Goal: Check status: Check status

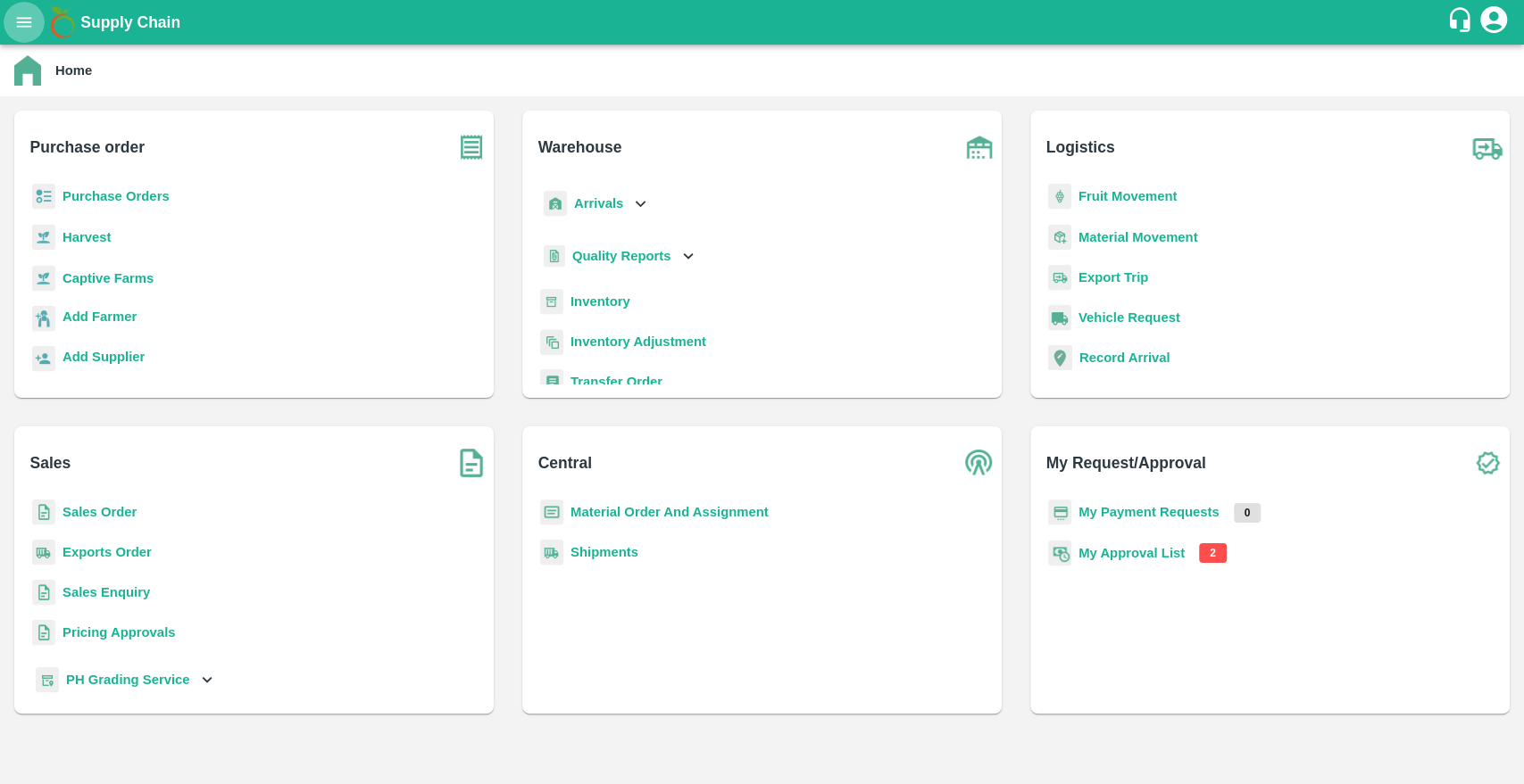
click at [24, 32] on icon "open drawer" at bounding box center [24, 23] width 20 height 20
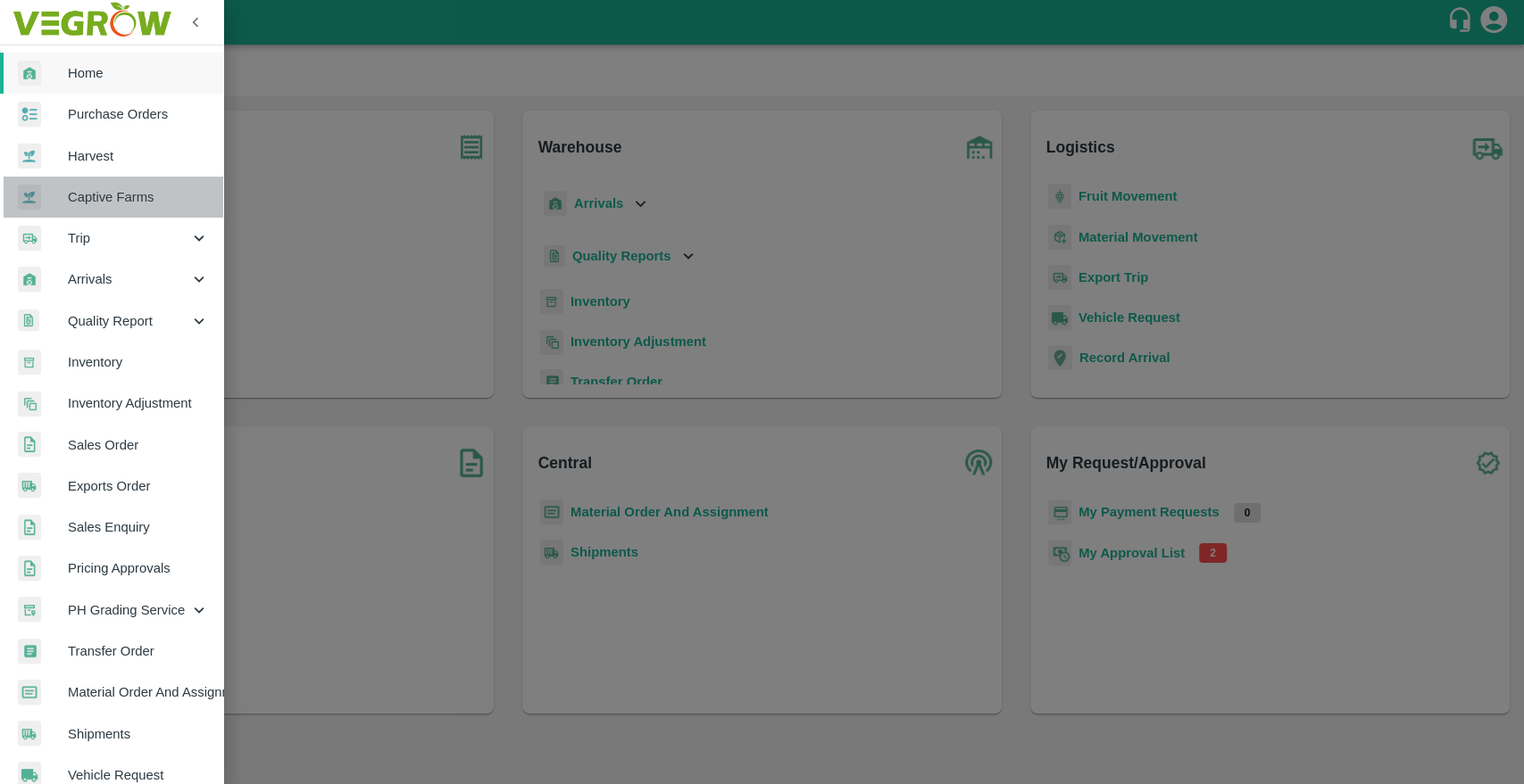
click at [124, 188] on span "Captive Farms" at bounding box center [138, 197] width 141 height 20
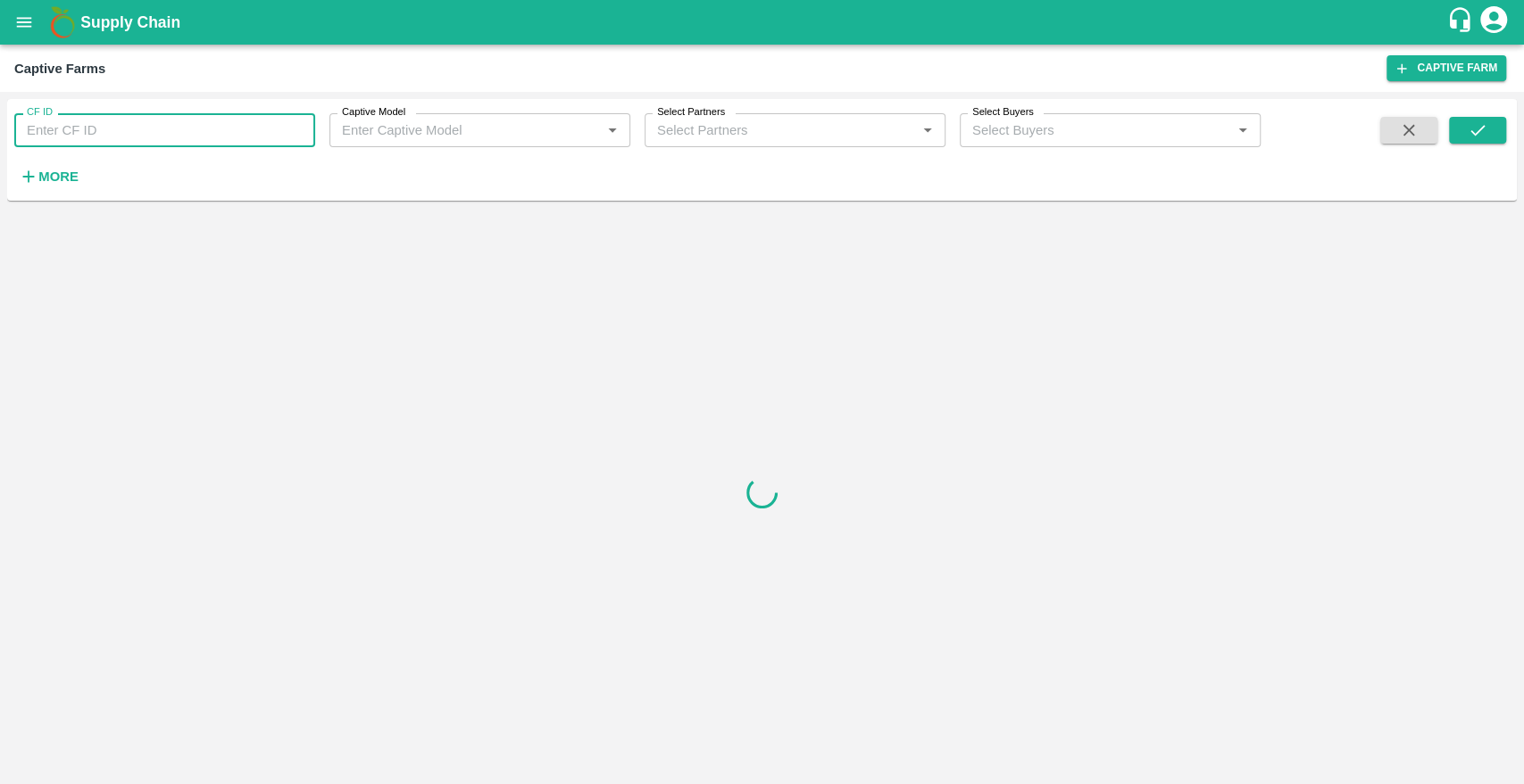
click at [124, 141] on input "CF ID" at bounding box center [164, 130] width 300 height 33
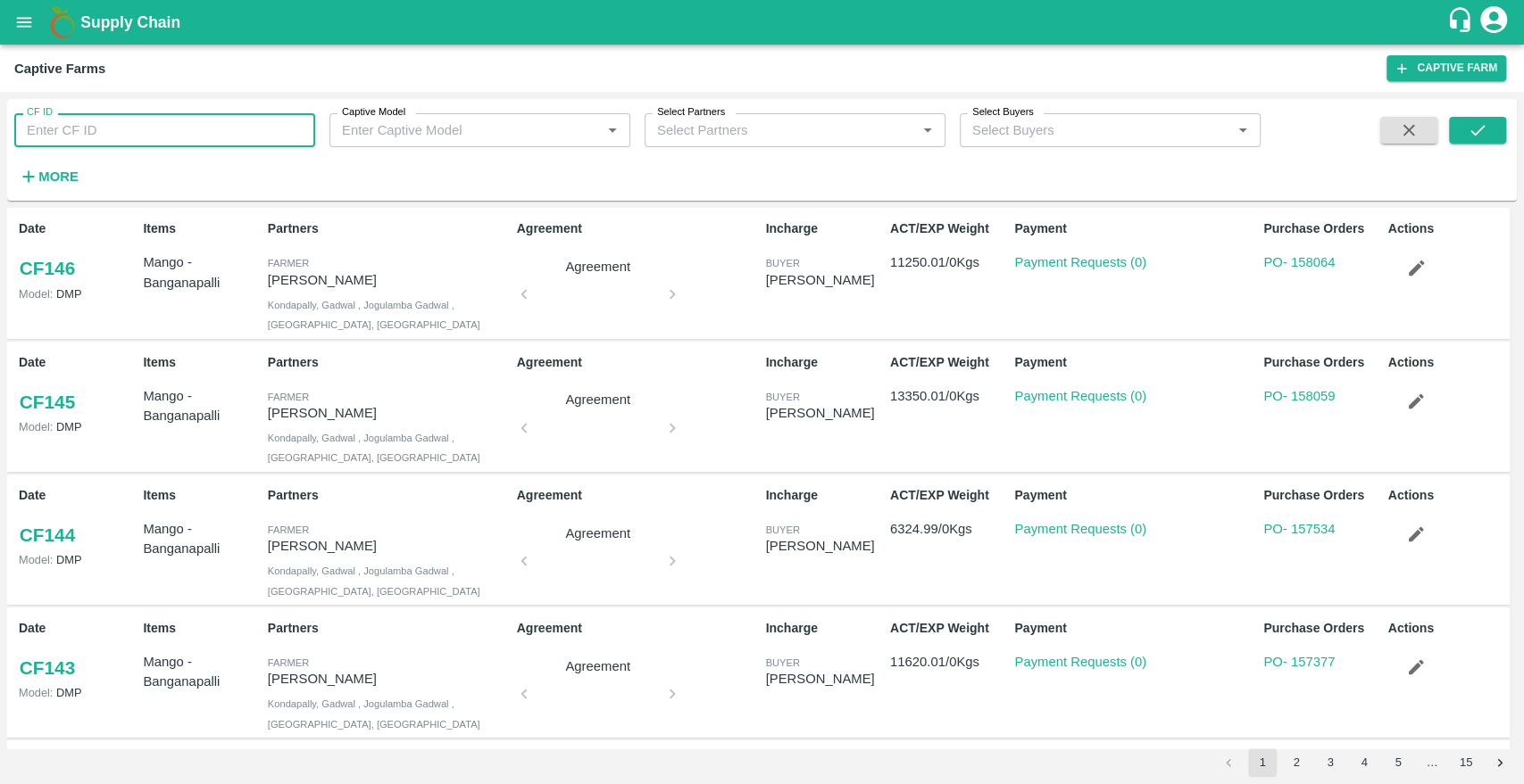
paste input "CF 96"
click at [1492, 142] on button "submit" at bounding box center [1478, 130] width 57 height 27
click at [134, 138] on input "CF 96" at bounding box center [164, 130] width 300 height 33
type input "\"
type input "96"
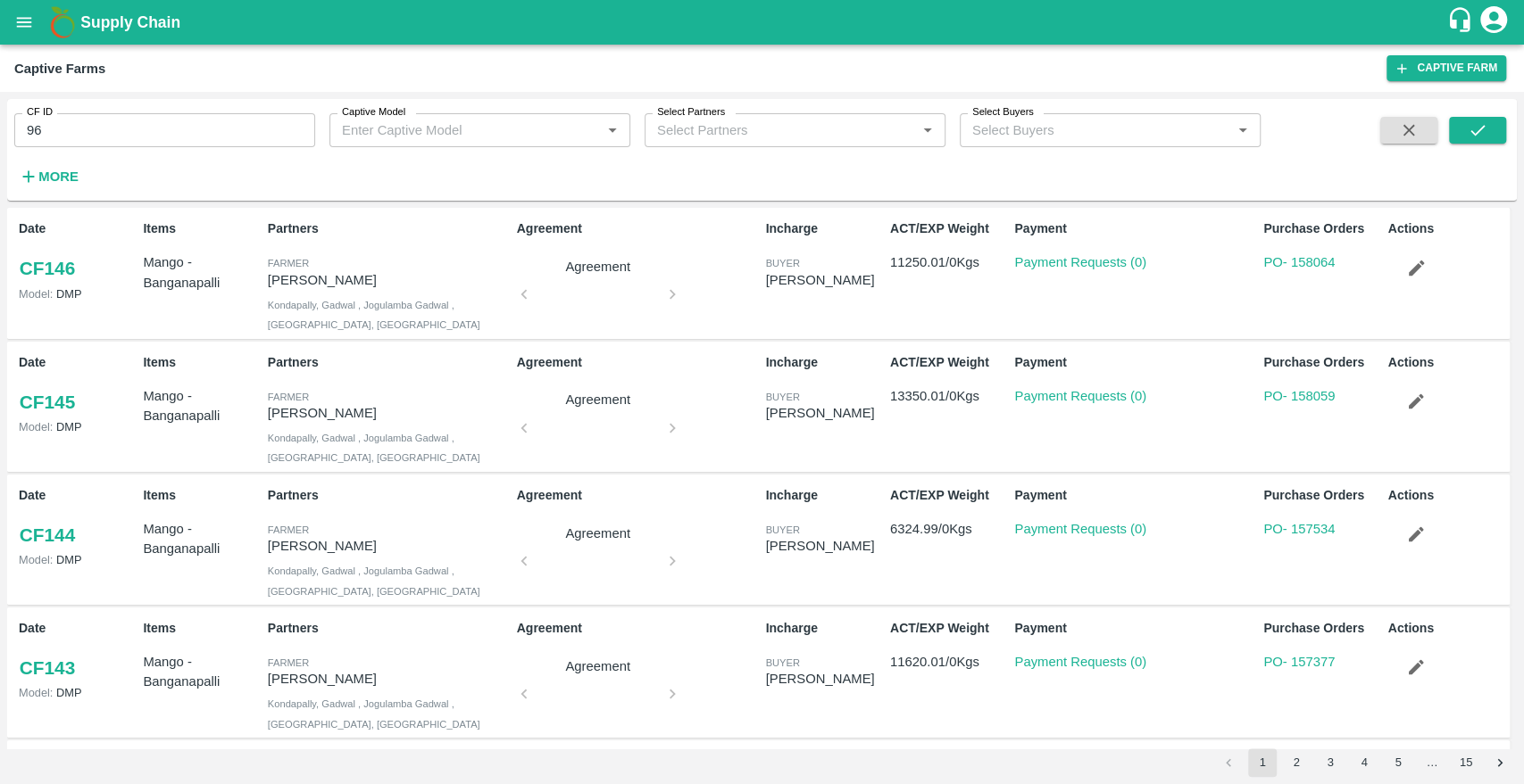
click at [1442, 124] on span at bounding box center [1409, 154] width 71 height 73
click at [1471, 128] on icon "submit" at bounding box center [1478, 130] width 20 height 20
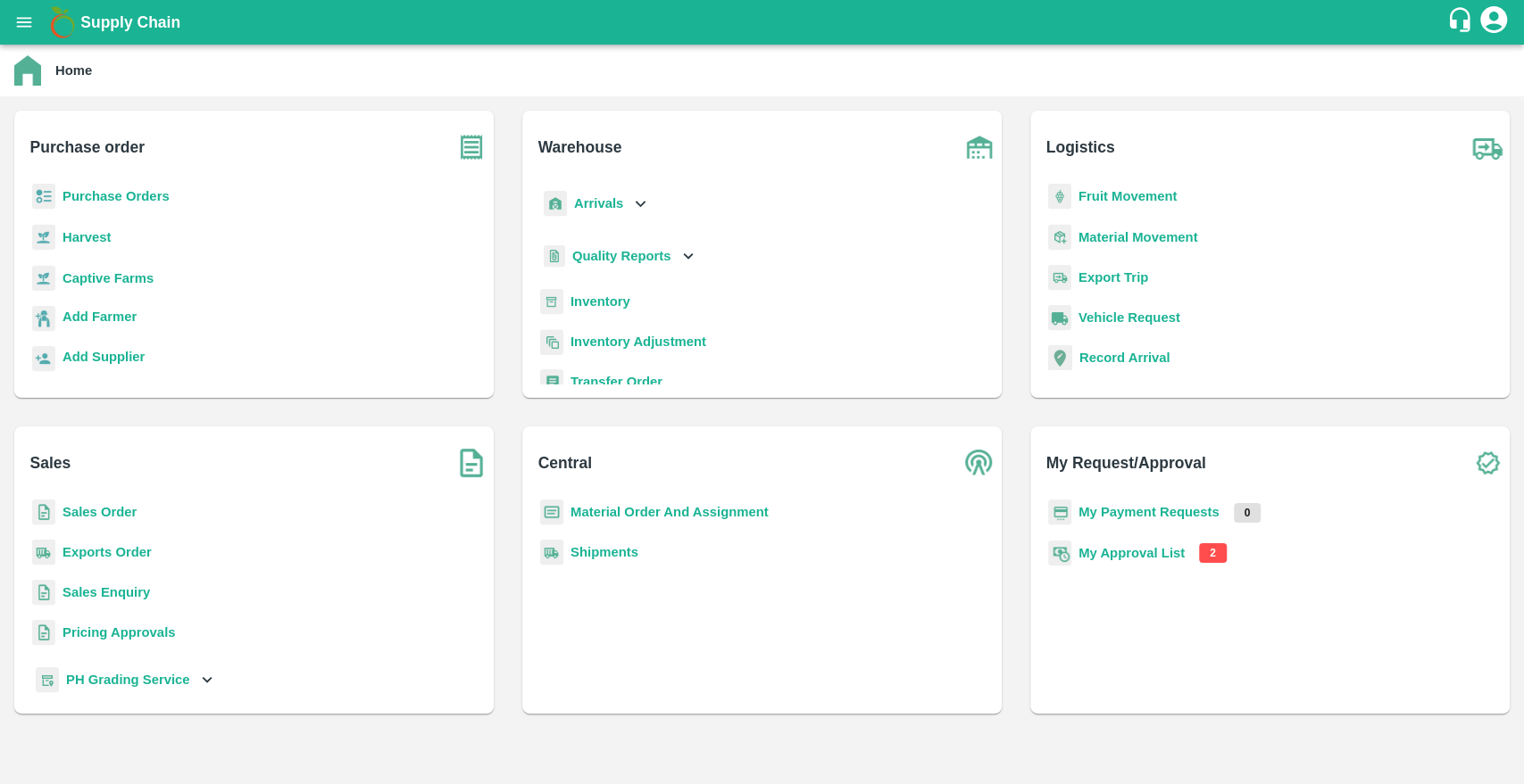
click at [99, 205] on p "Purchase Orders" at bounding box center [115, 196] width 107 height 20
click at [89, 197] on b "Purchase Orders" at bounding box center [115, 196] width 107 height 14
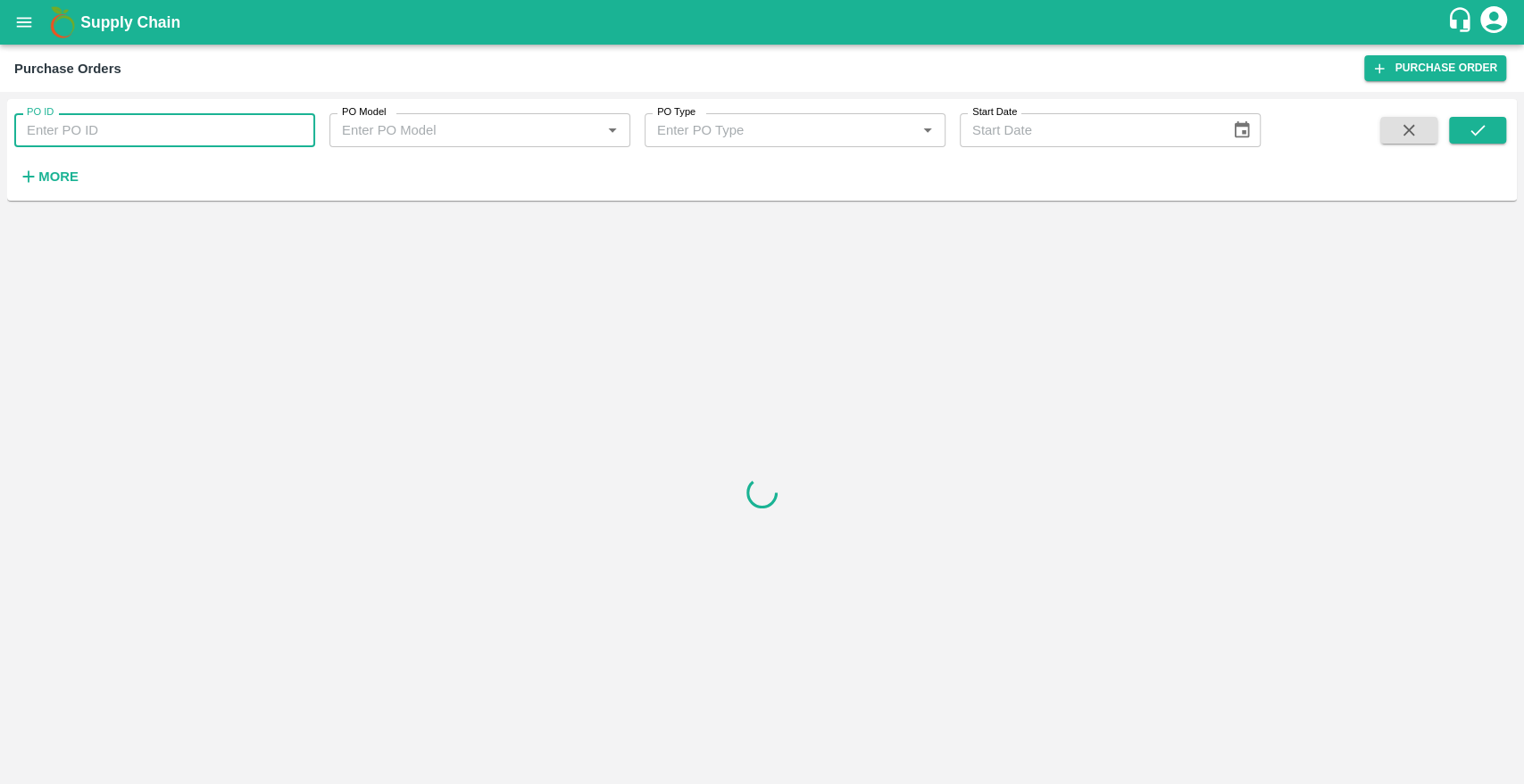
click at [122, 130] on input "PO ID" at bounding box center [164, 130] width 300 height 33
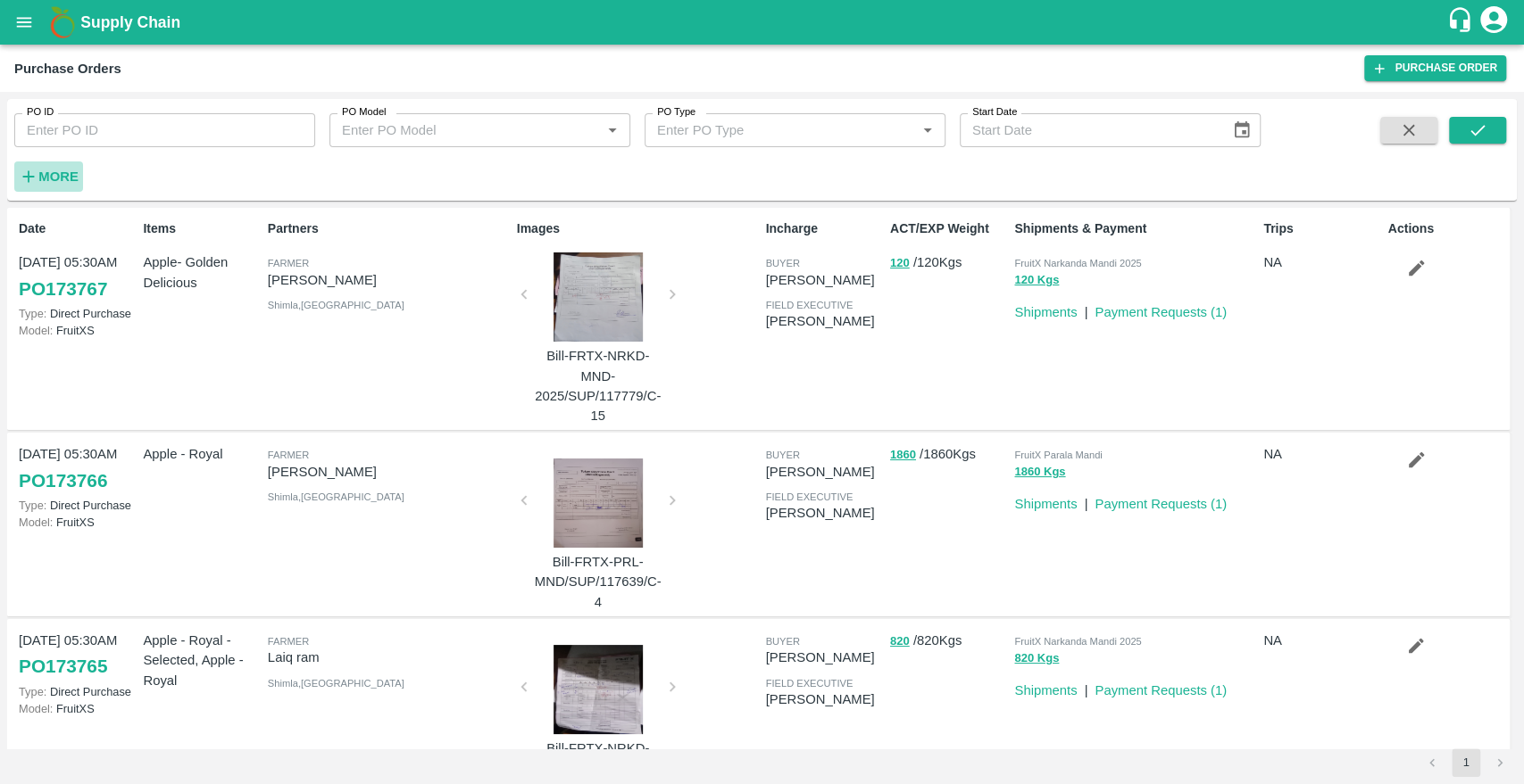
click at [57, 184] on strong "More" at bounding box center [58, 176] width 40 height 14
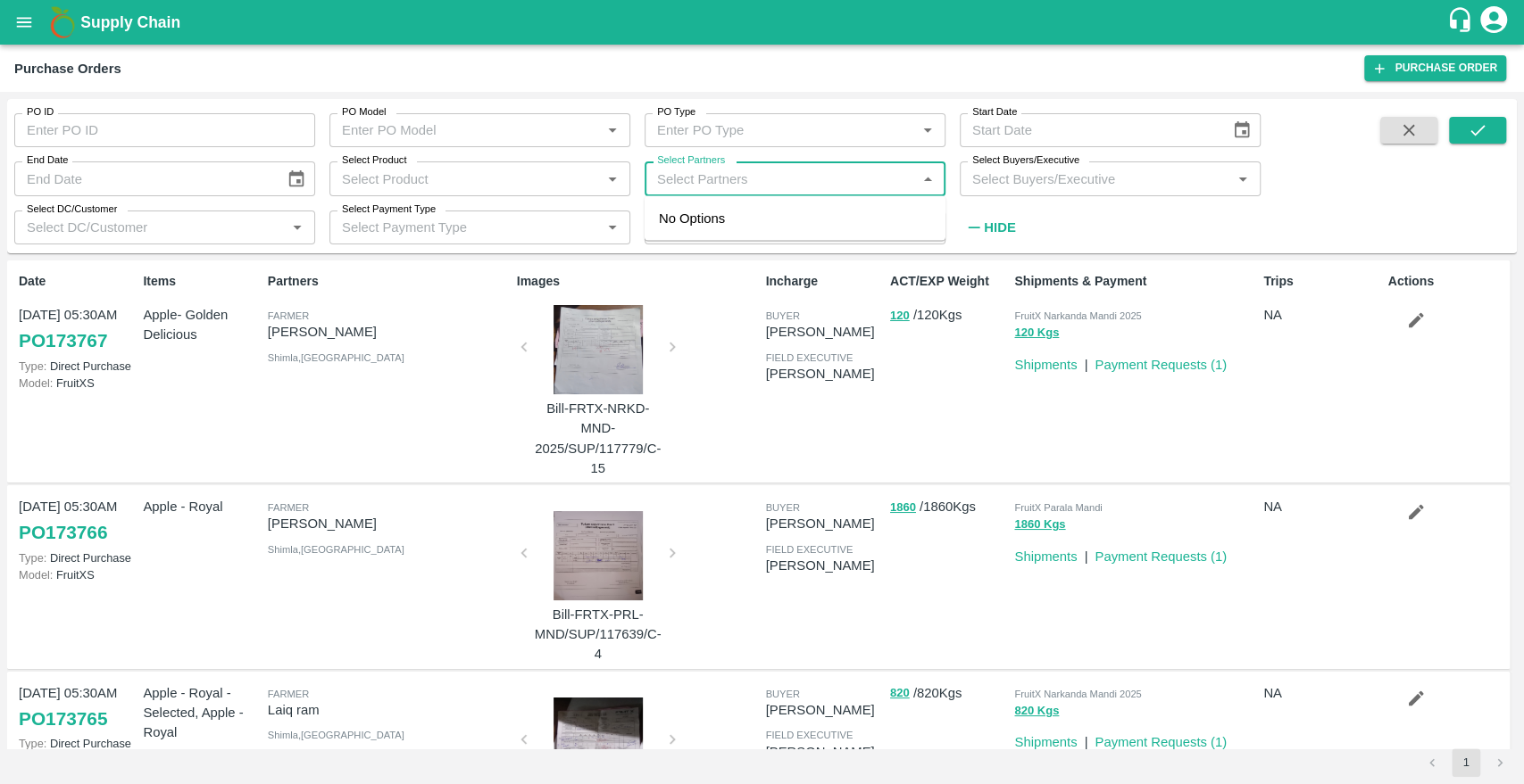
click at [774, 176] on input "Select Partners" at bounding box center [780, 178] width 261 height 24
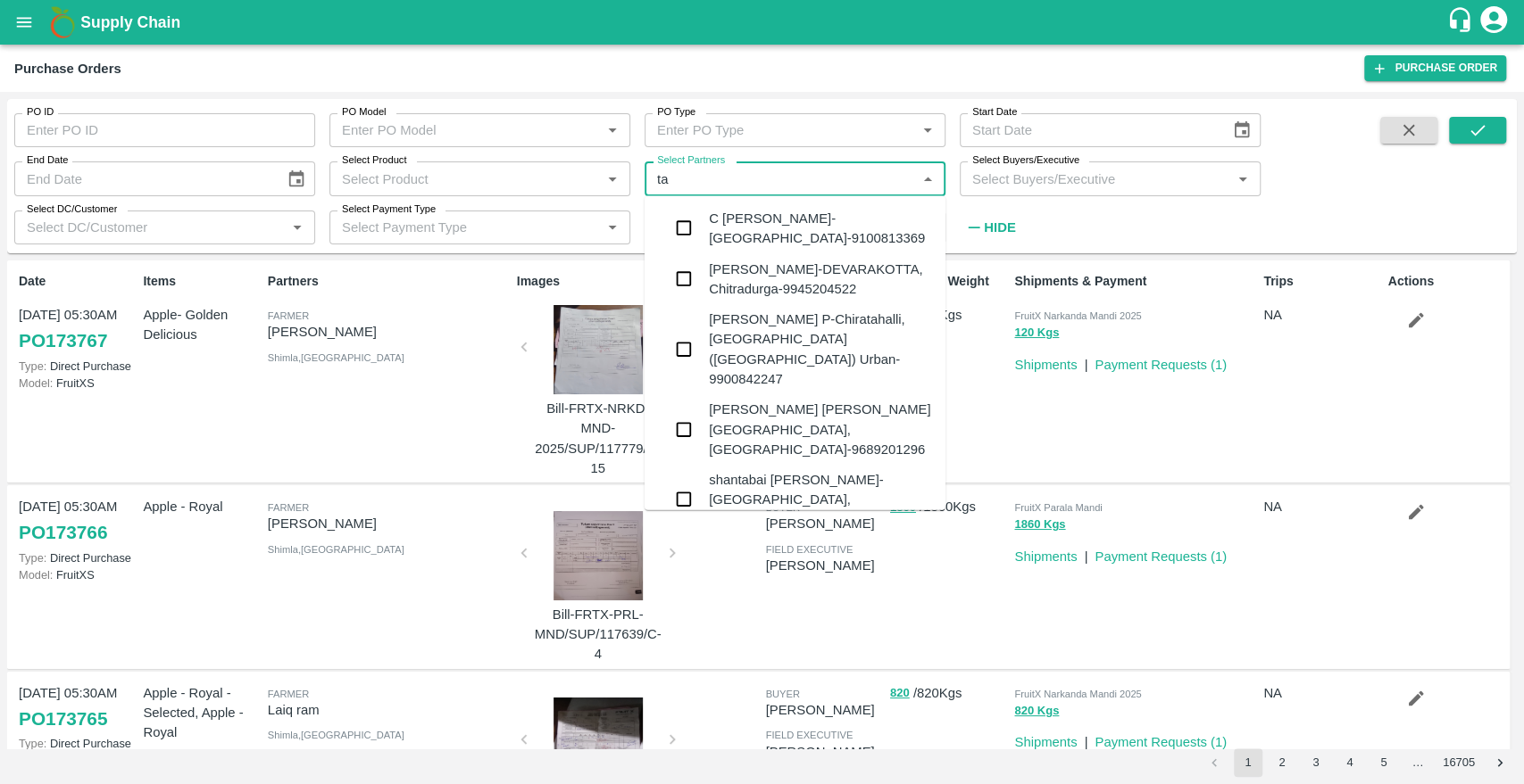
type input "t"
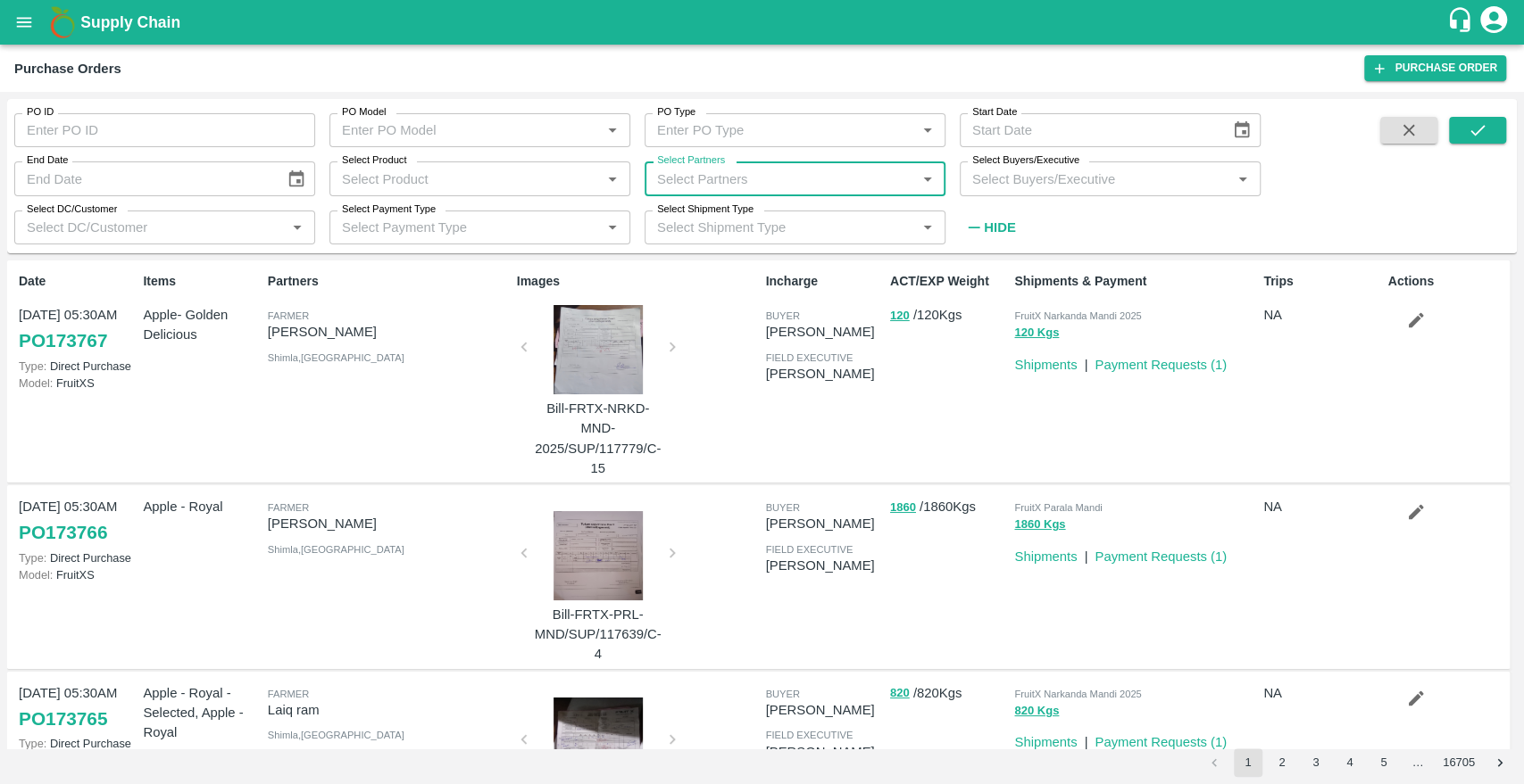
click at [785, 191] on div "Select Partners   *" at bounding box center [794, 178] width 300 height 33
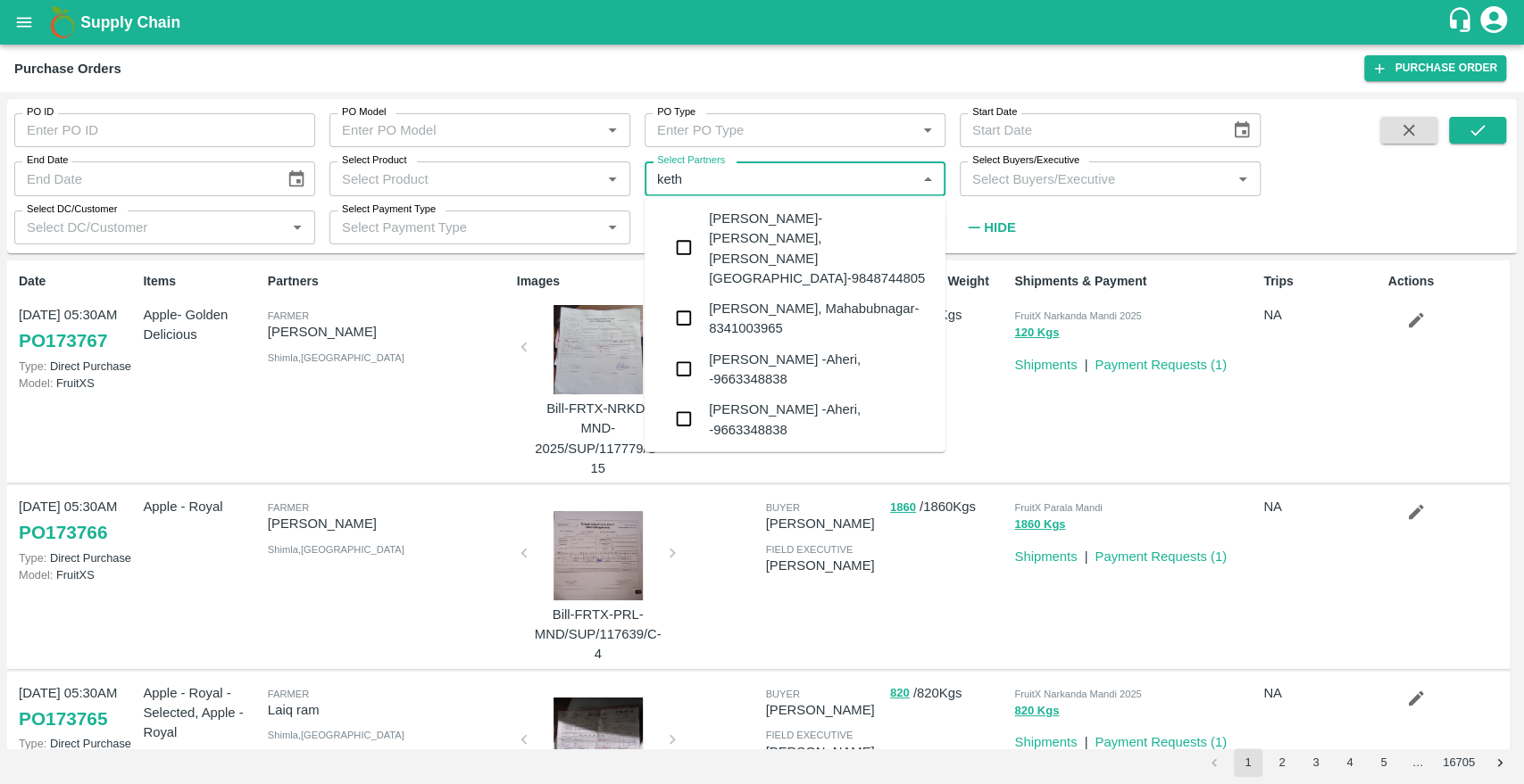
type input "ketha"
click at [680, 236] on input "checkbox" at bounding box center [684, 248] width 35 height 35
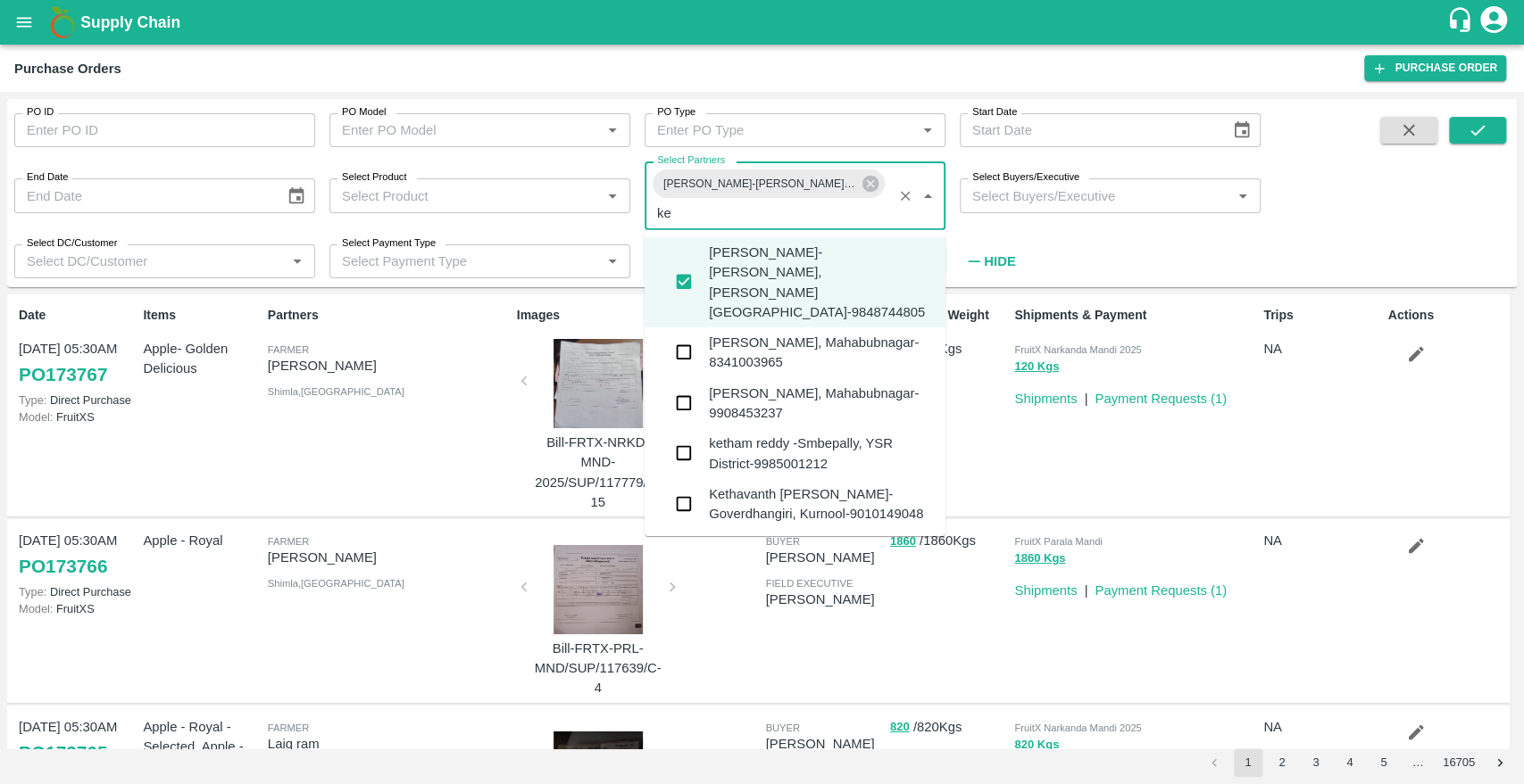
type input "ket"
click at [681, 341] on input "checkbox" at bounding box center [684, 353] width 35 height 35
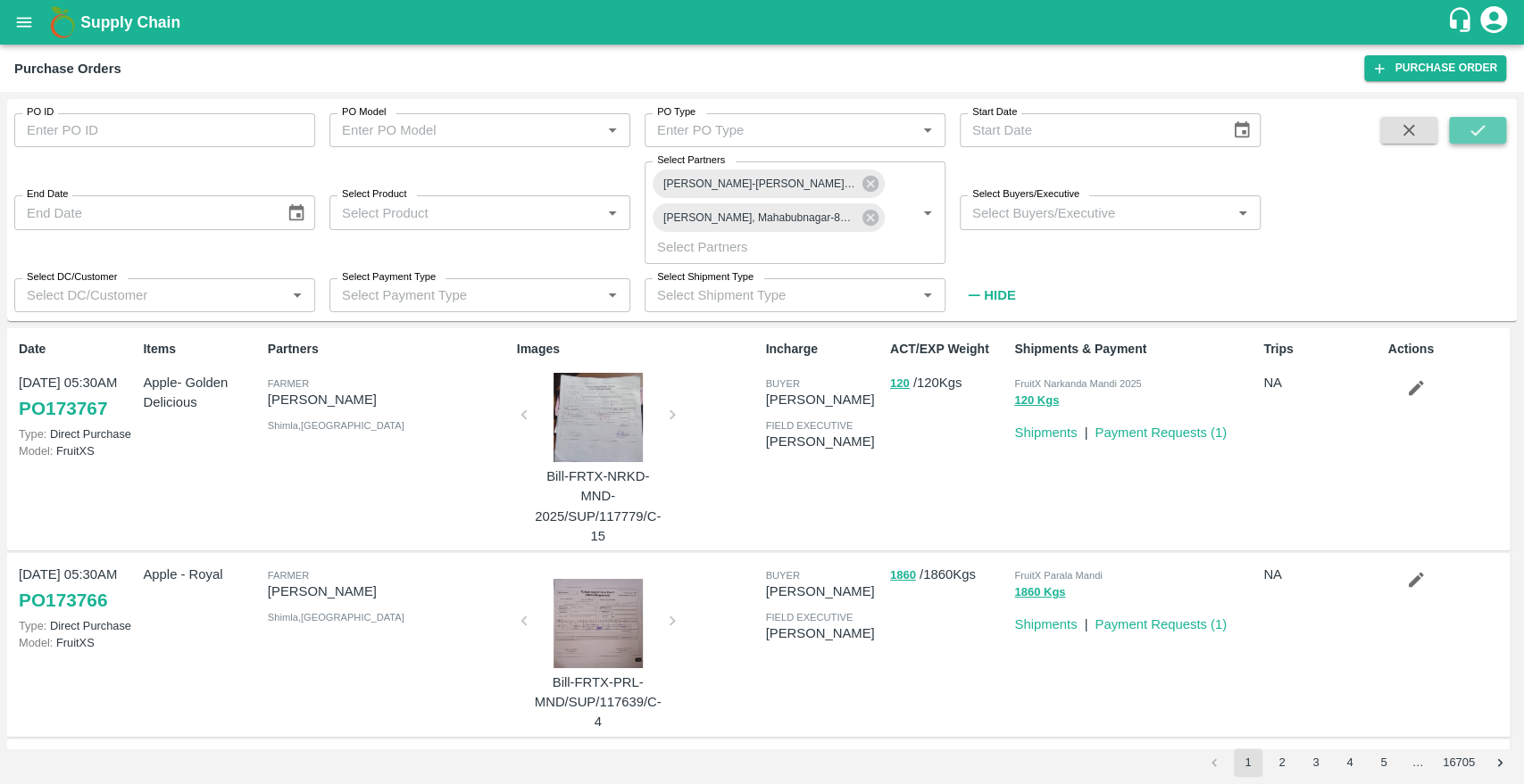
click at [1485, 137] on icon "submit" at bounding box center [1478, 130] width 20 height 20
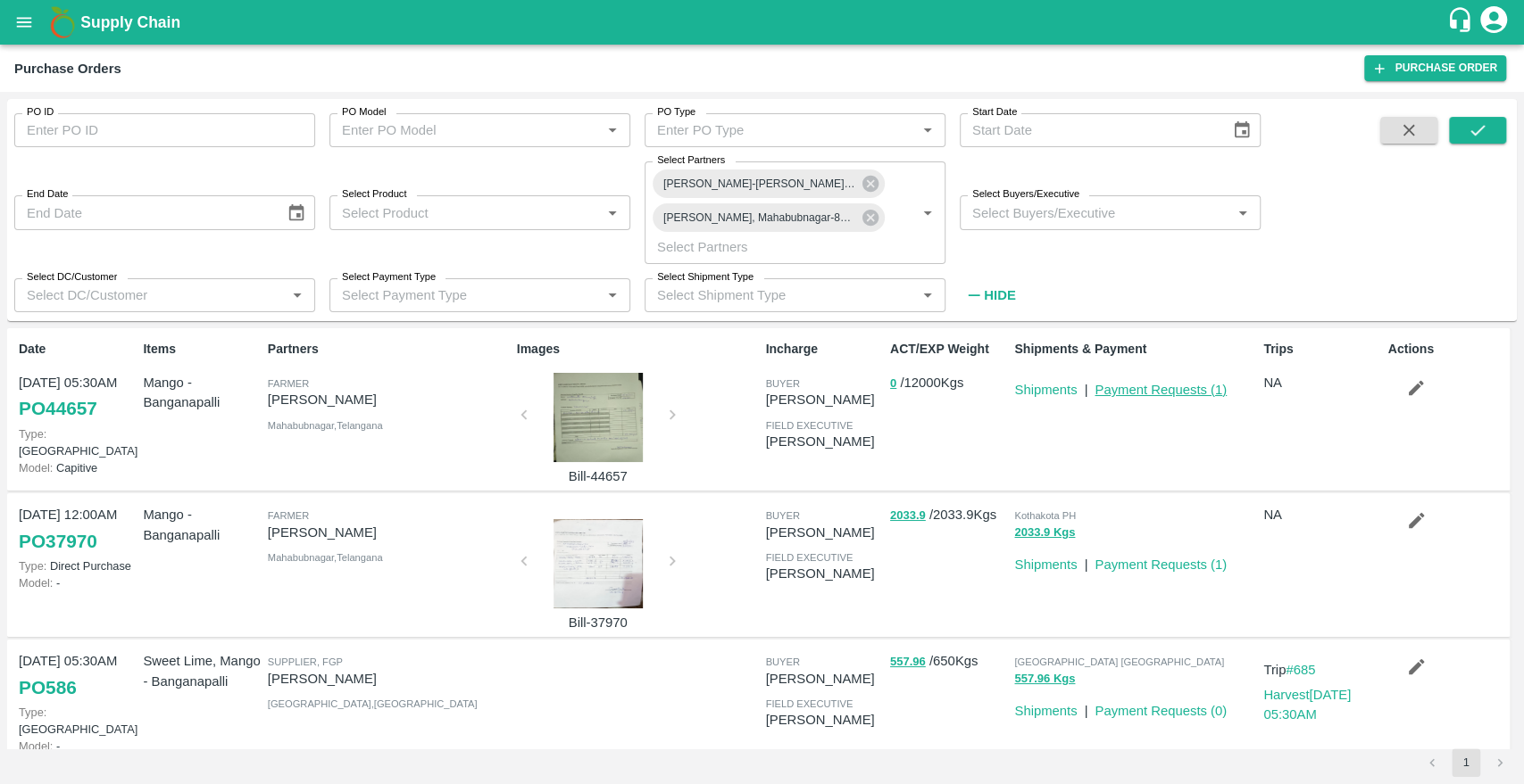
click at [1137, 390] on link "Payment Requests ( 1 )" at bounding box center [1160, 390] width 132 height 14
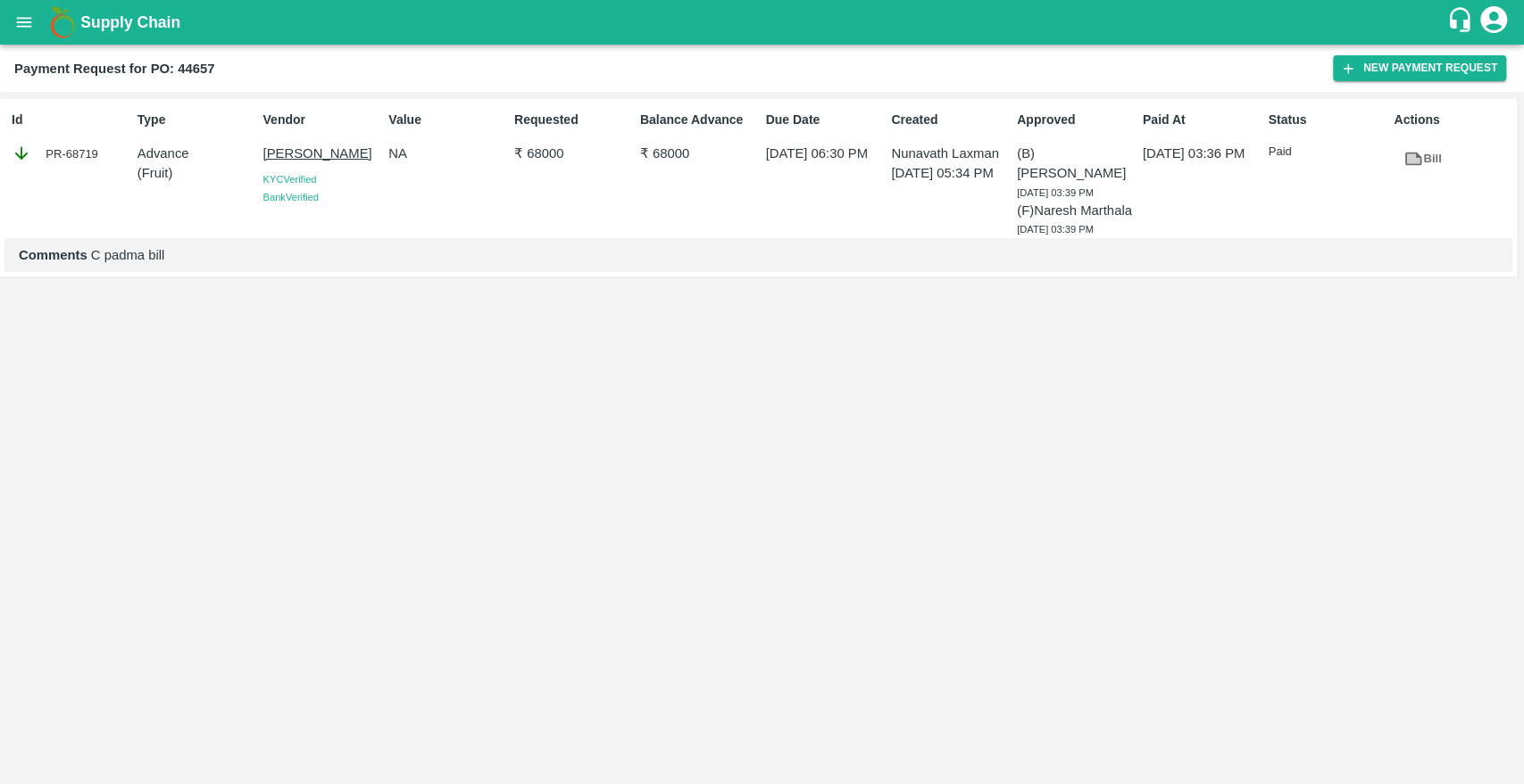
click at [192, 64] on b "Payment Request for PO: 44657" at bounding box center [113, 69] width 200 height 14
copy b "44657"
click at [192, 64] on b "Payment Request for PO: 44657" at bounding box center [113, 69] width 200 height 14
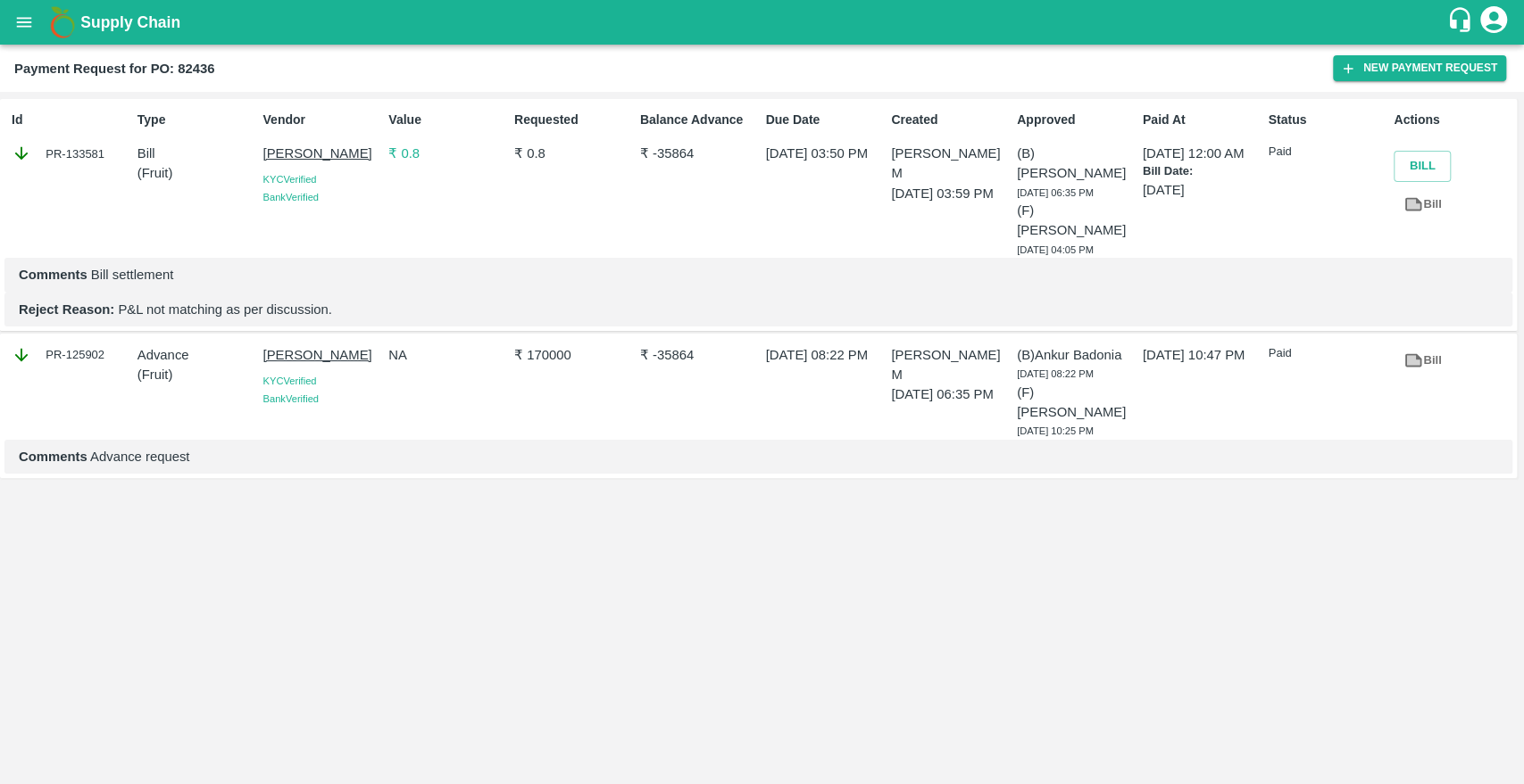
click at [99, 175] on div "Id PR-133581" at bounding box center [68, 180] width 126 height 155
copy div "133581"
click at [313, 346] on p "Dhiraj Barange" at bounding box center [322, 356] width 119 height 20
click at [33, 23] on icon "open drawer" at bounding box center [24, 23] width 20 height 20
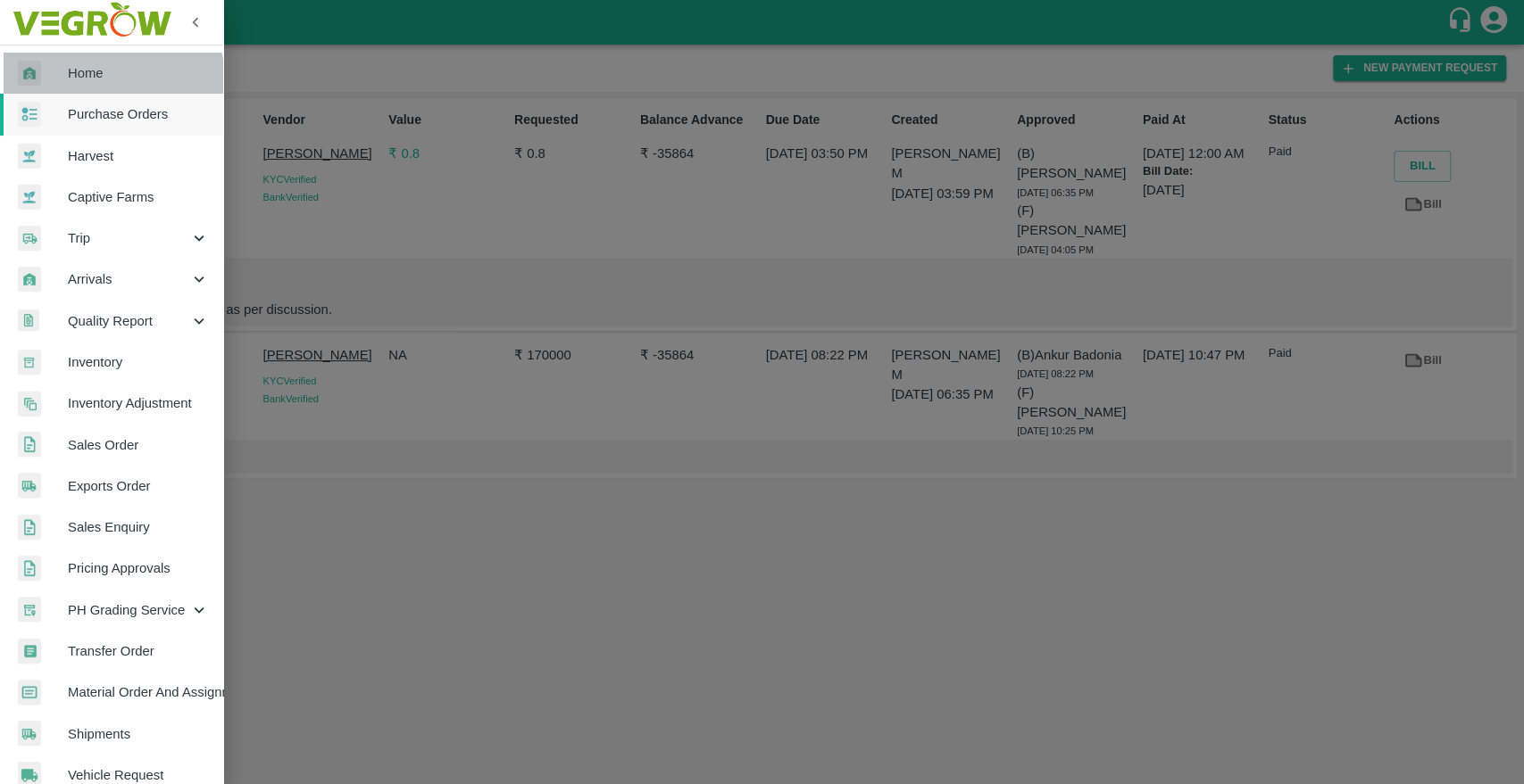
click at [67, 84] on link "Home" at bounding box center [111, 73] width 224 height 41
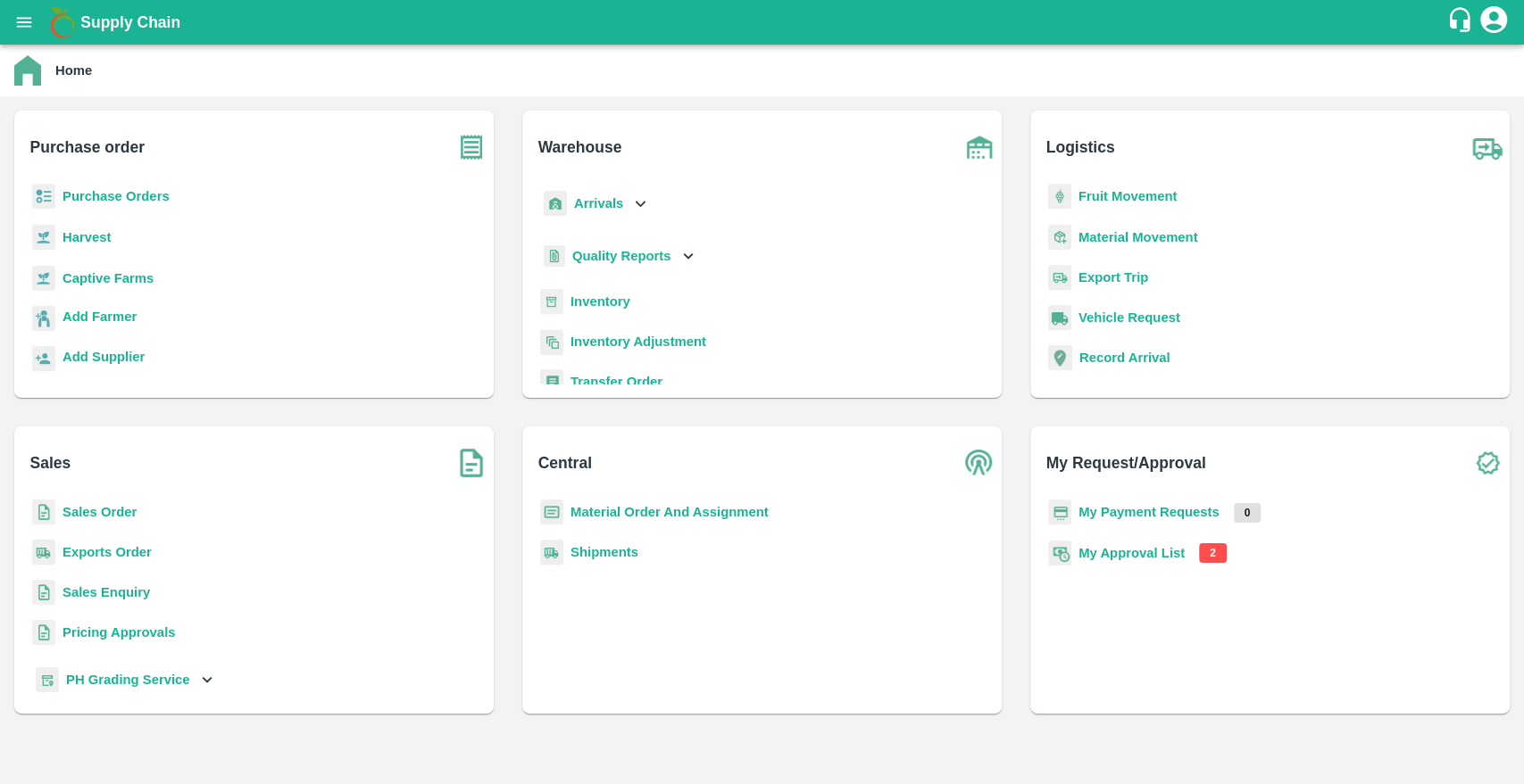
click at [99, 191] on b "Purchase Orders" at bounding box center [115, 196] width 107 height 14
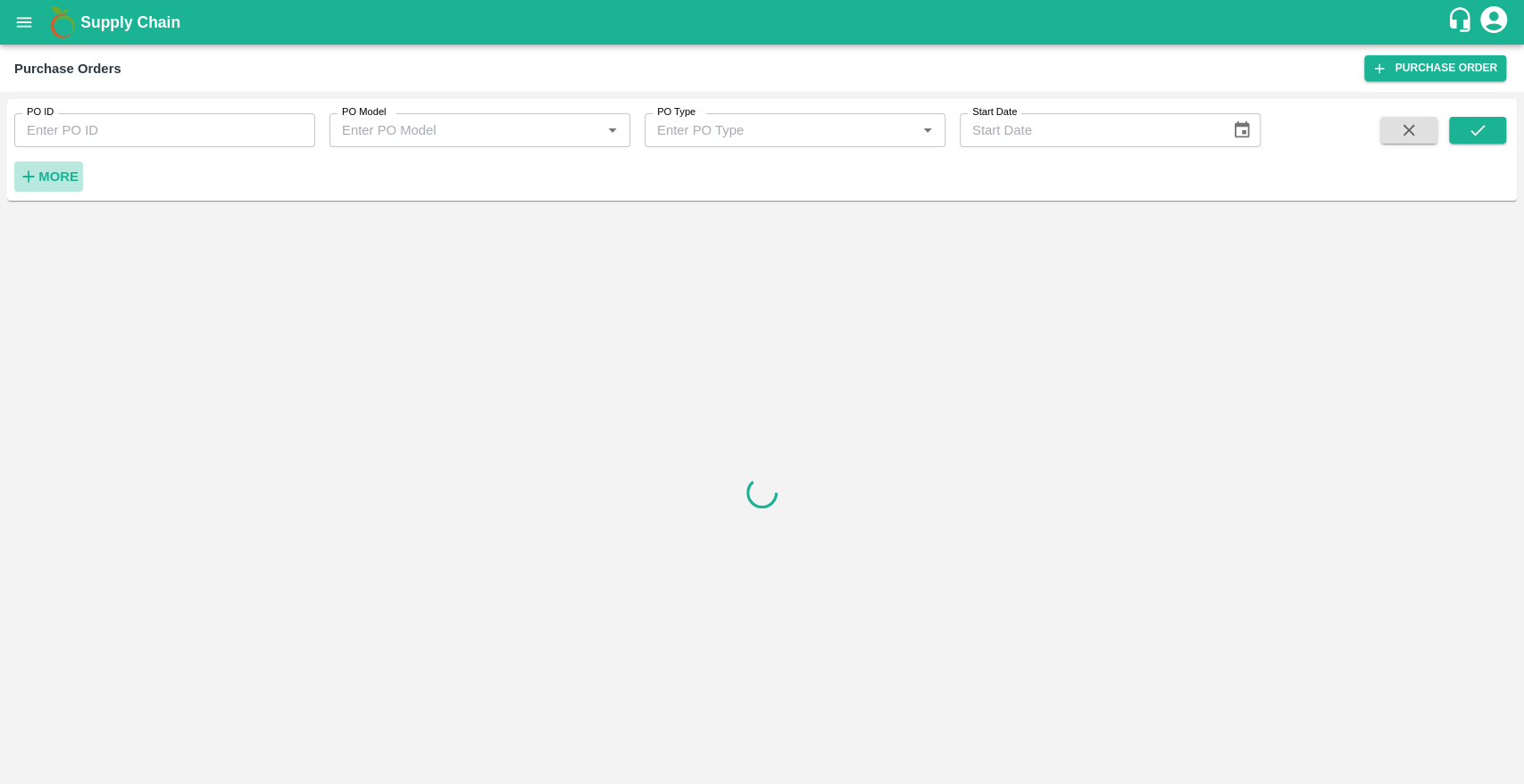
click at [53, 176] on strong "More" at bounding box center [58, 176] width 40 height 14
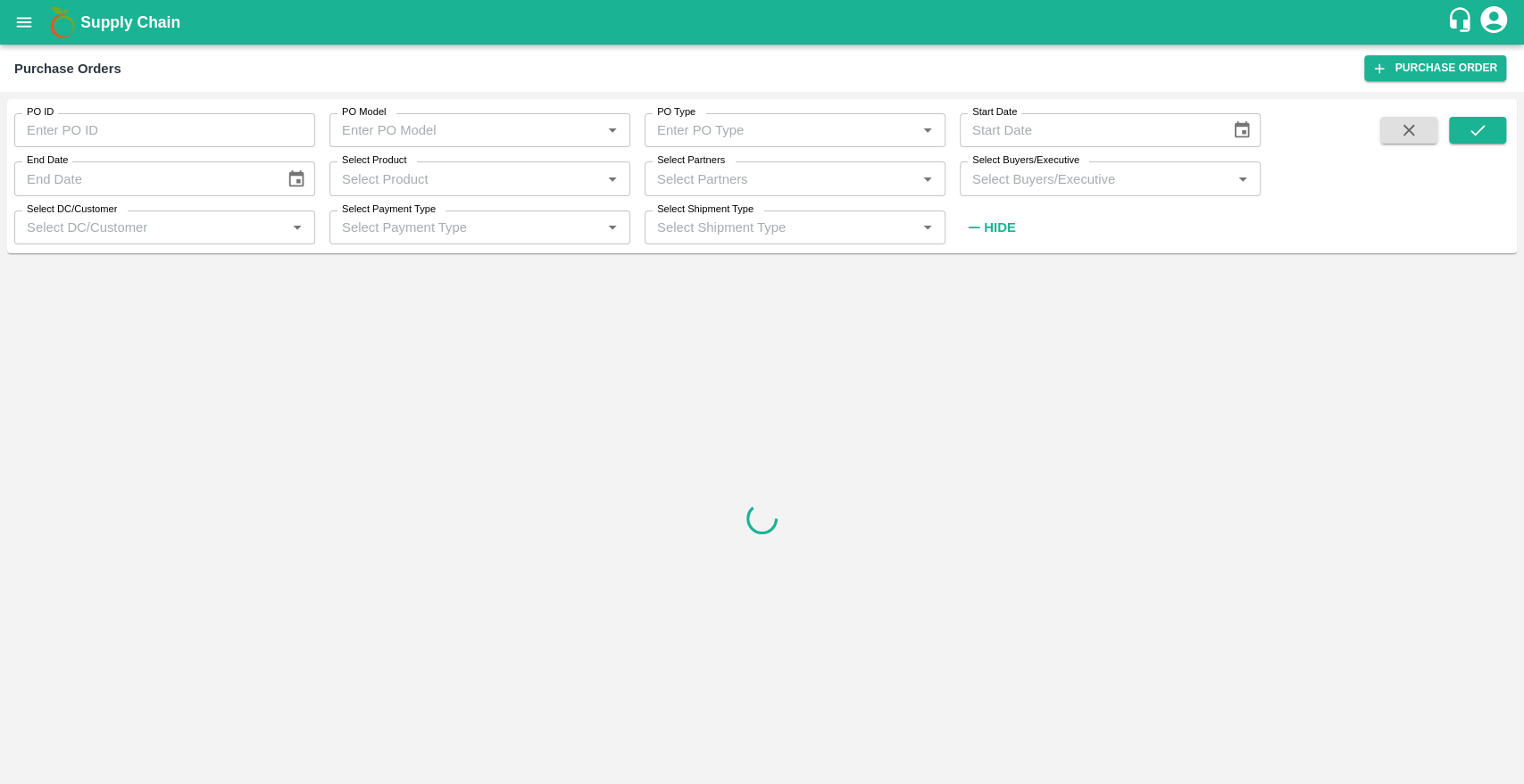
click at [711, 169] on input "Select Partners" at bounding box center [780, 178] width 261 height 24
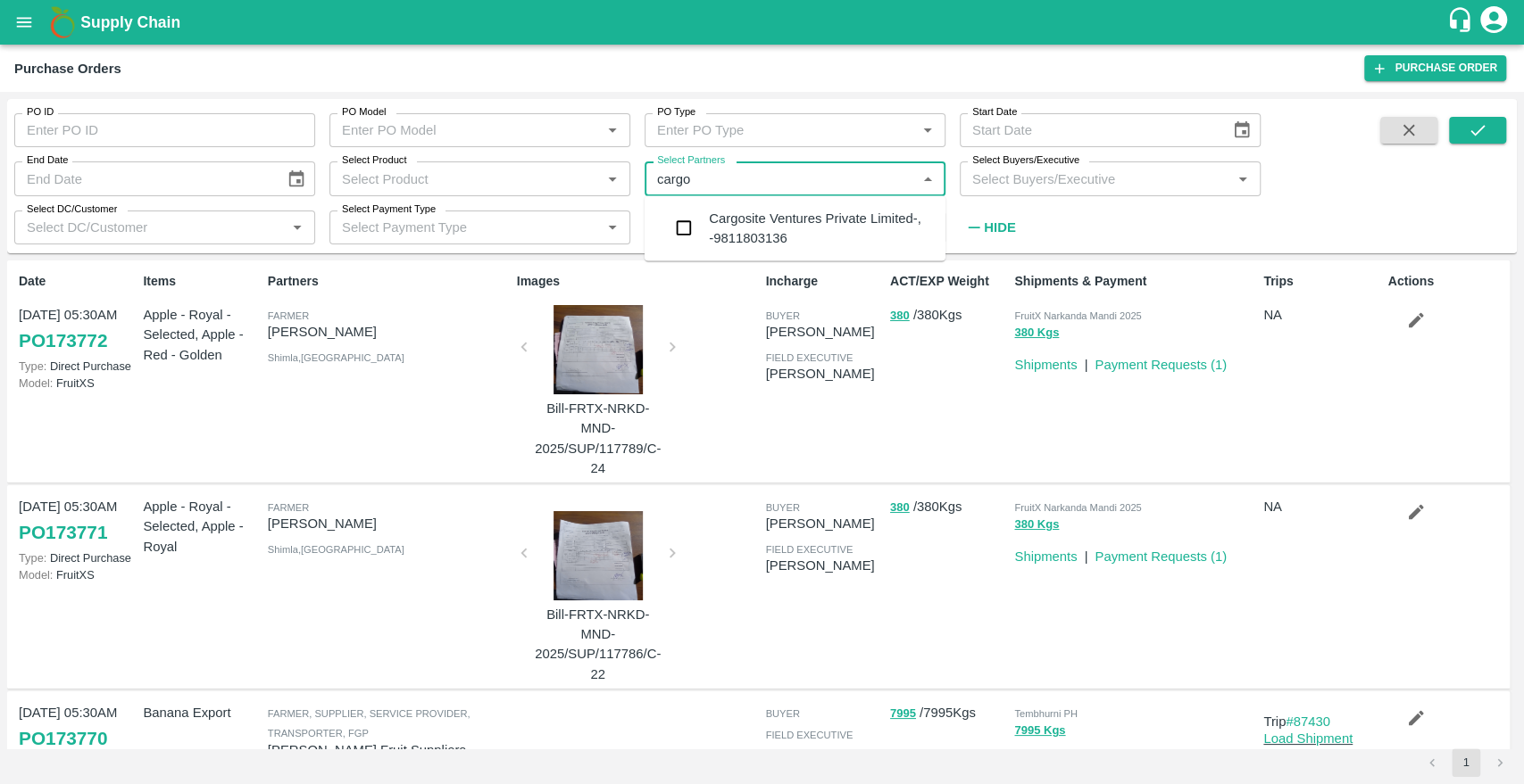
type input "cargos"
click at [686, 222] on input "checkbox" at bounding box center [684, 229] width 35 height 35
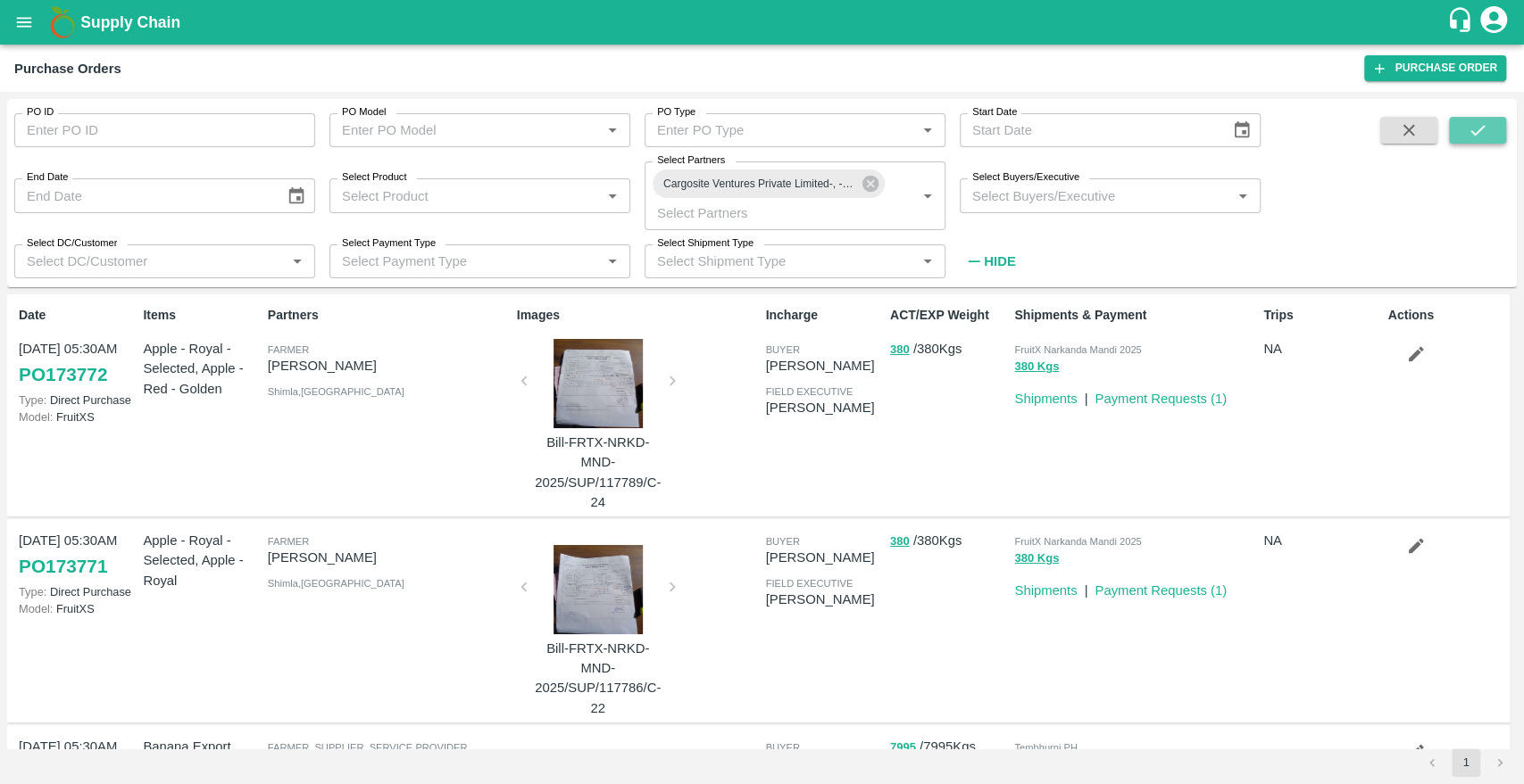
click at [1470, 121] on icon "submit" at bounding box center [1478, 130] width 20 height 20
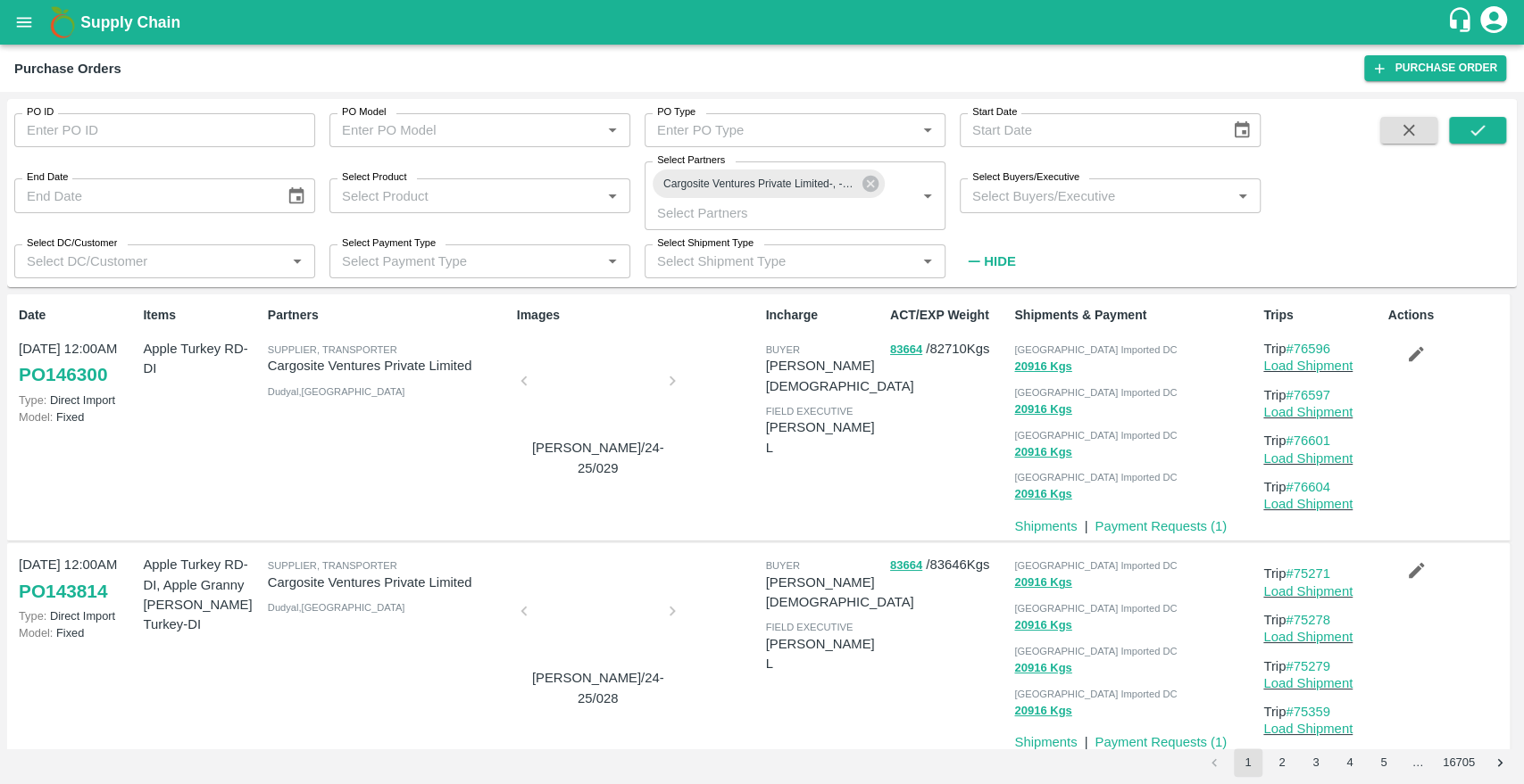
click at [618, 384] on div at bounding box center [598, 386] width 134 height 95
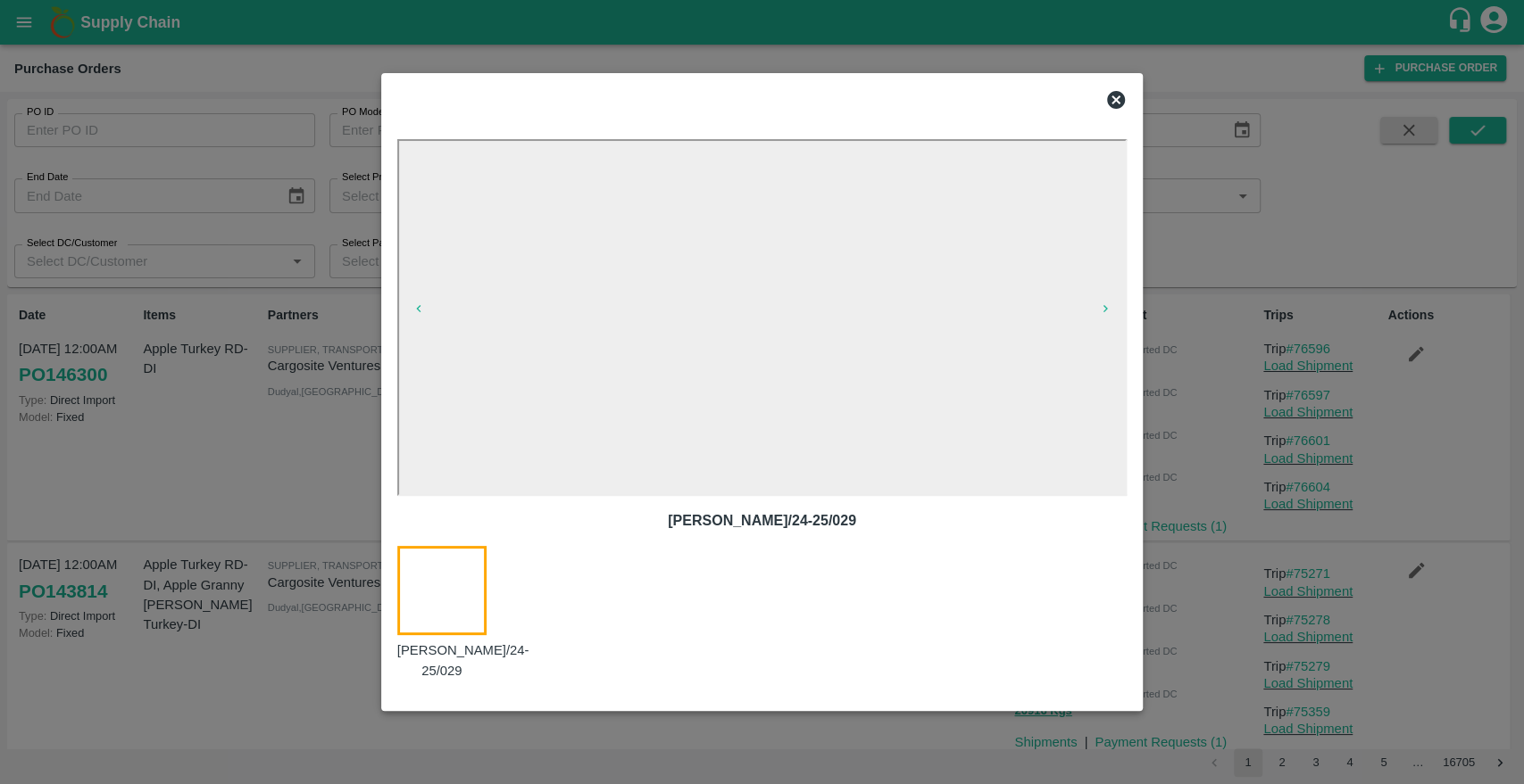
click at [1111, 96] on icon at bounding box center [1116, 99] width 18 height 18
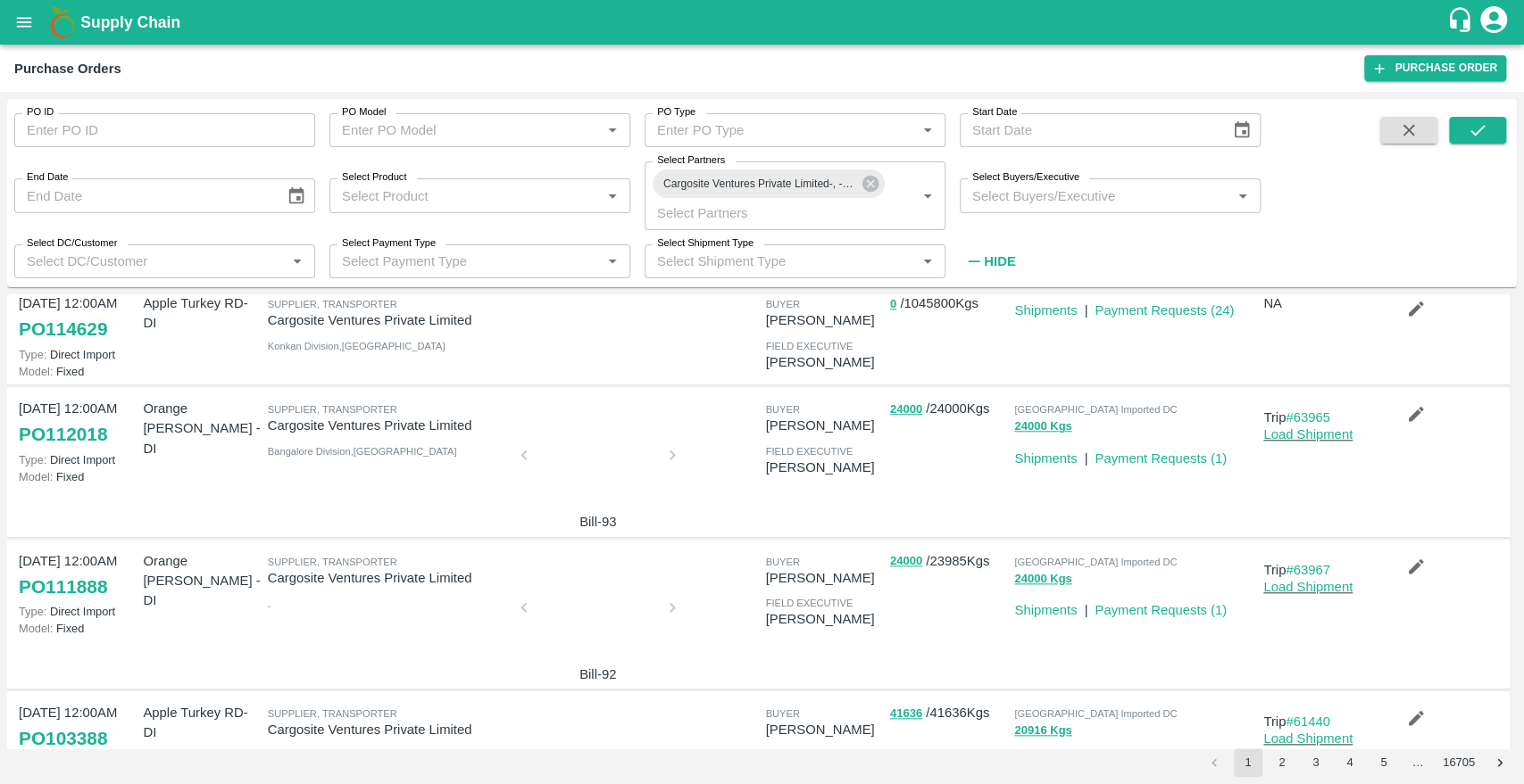
scroll to position [1194, 0]
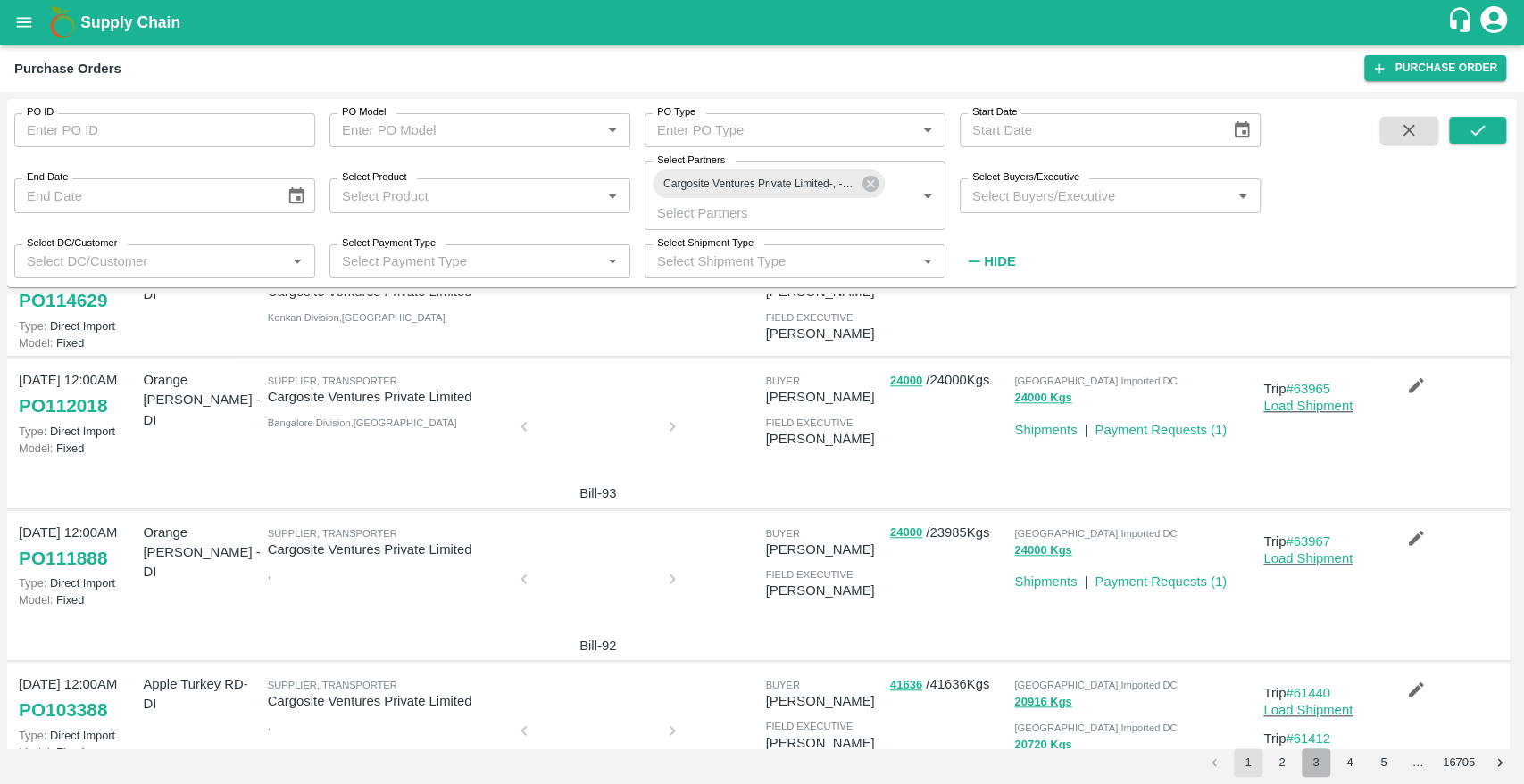
click at [1316, 763] on button "3" at bounding box center [1315, 762] width 29 height 29
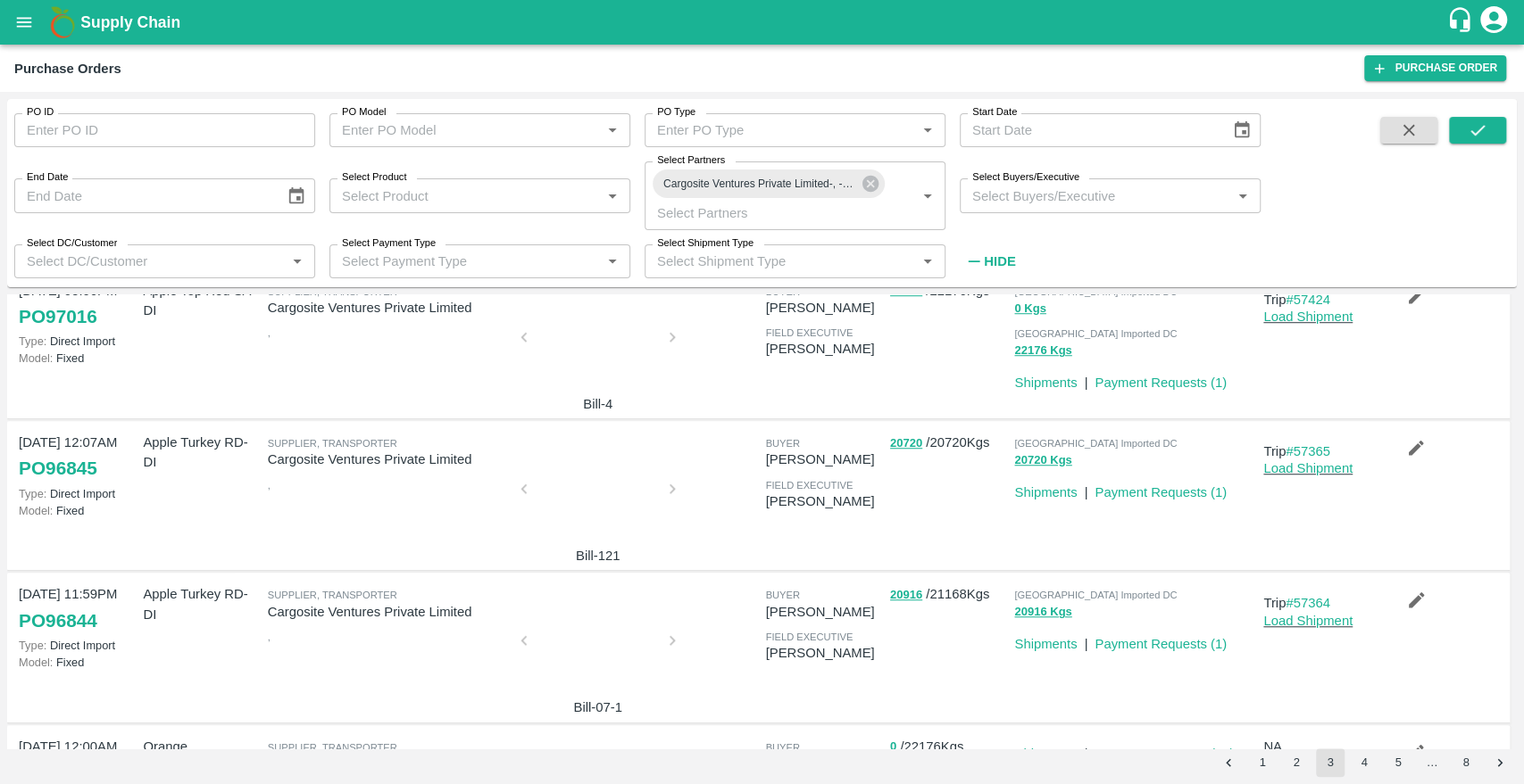
scroll to position [1050, 0]
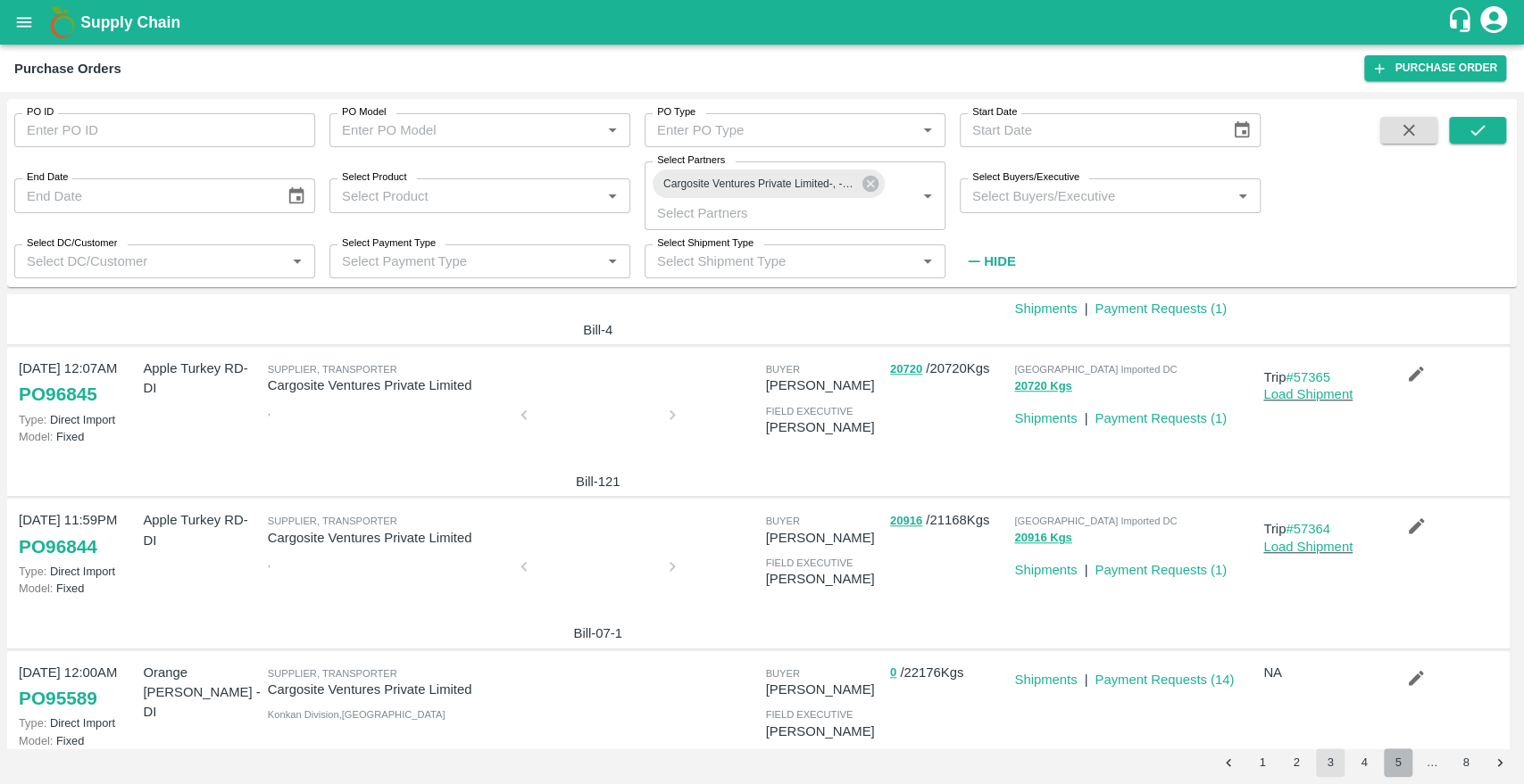
click at [1392, 761] on button "5" at bounding box center [1397, 762] width 29 height 29
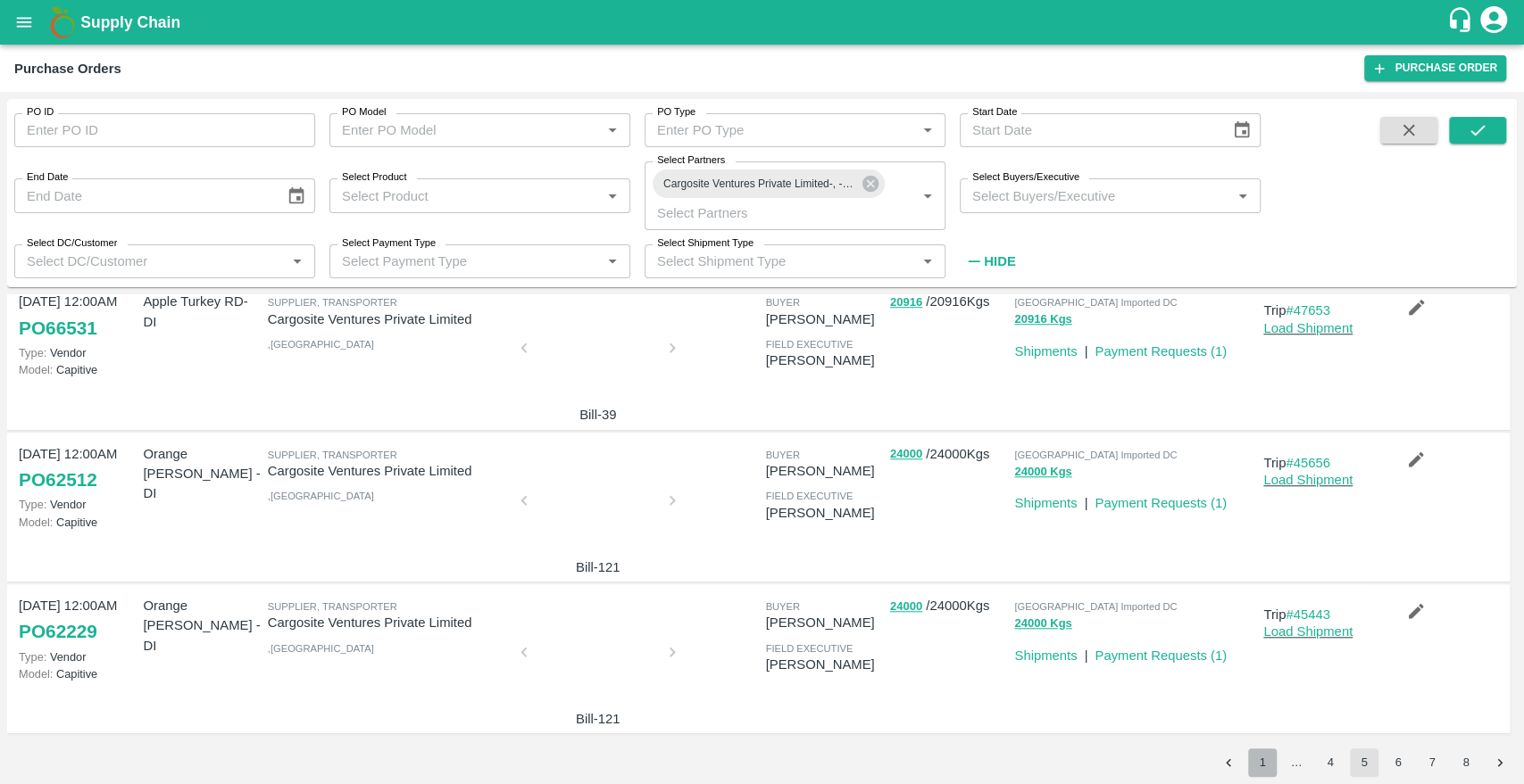
click at [1257, 762] on button "1" at bounding box center [1262, 762] width 29 height 29
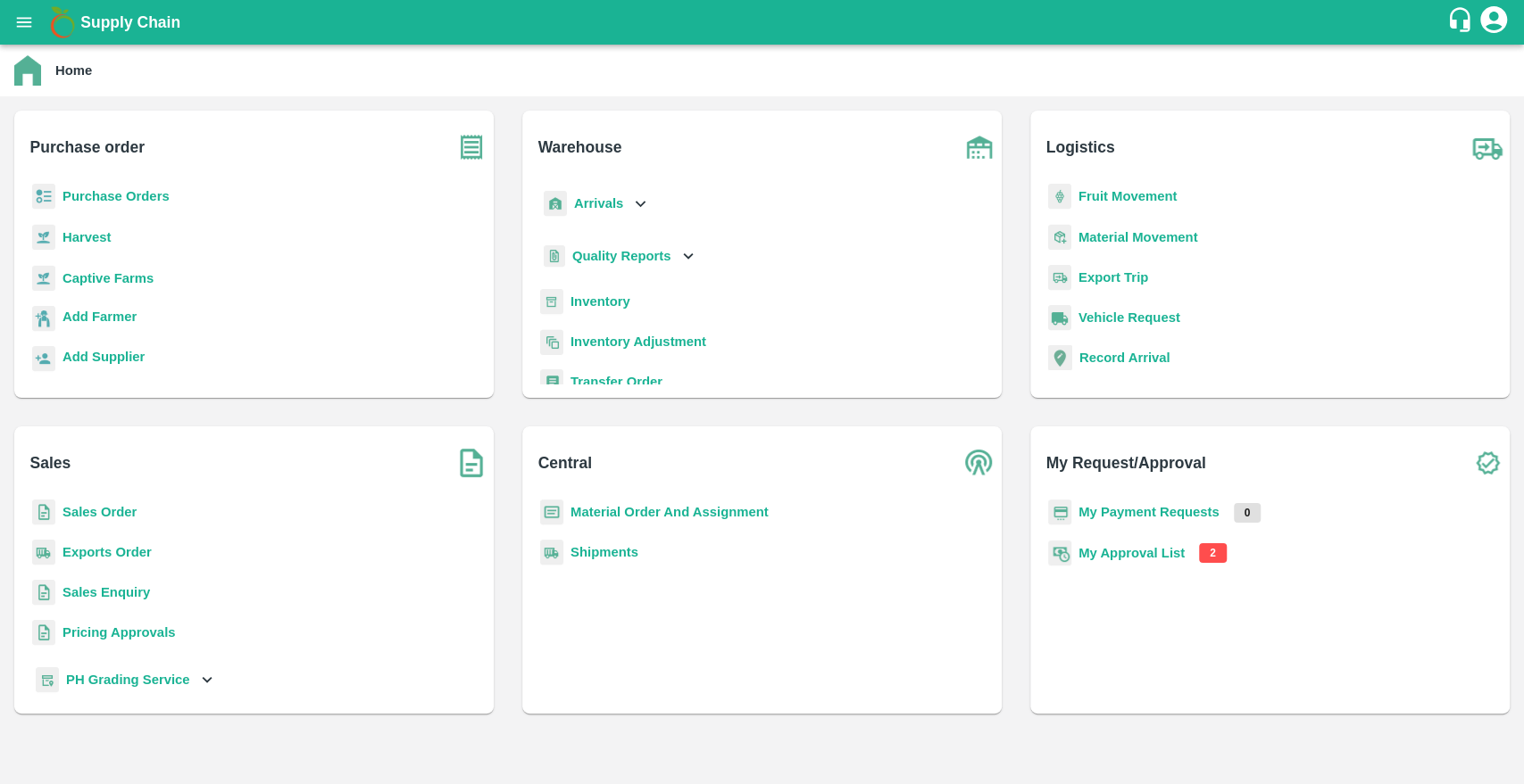
click at [148, 191] on b "Purchase Orders" at bounding box center [115, 196] width 107 height 14
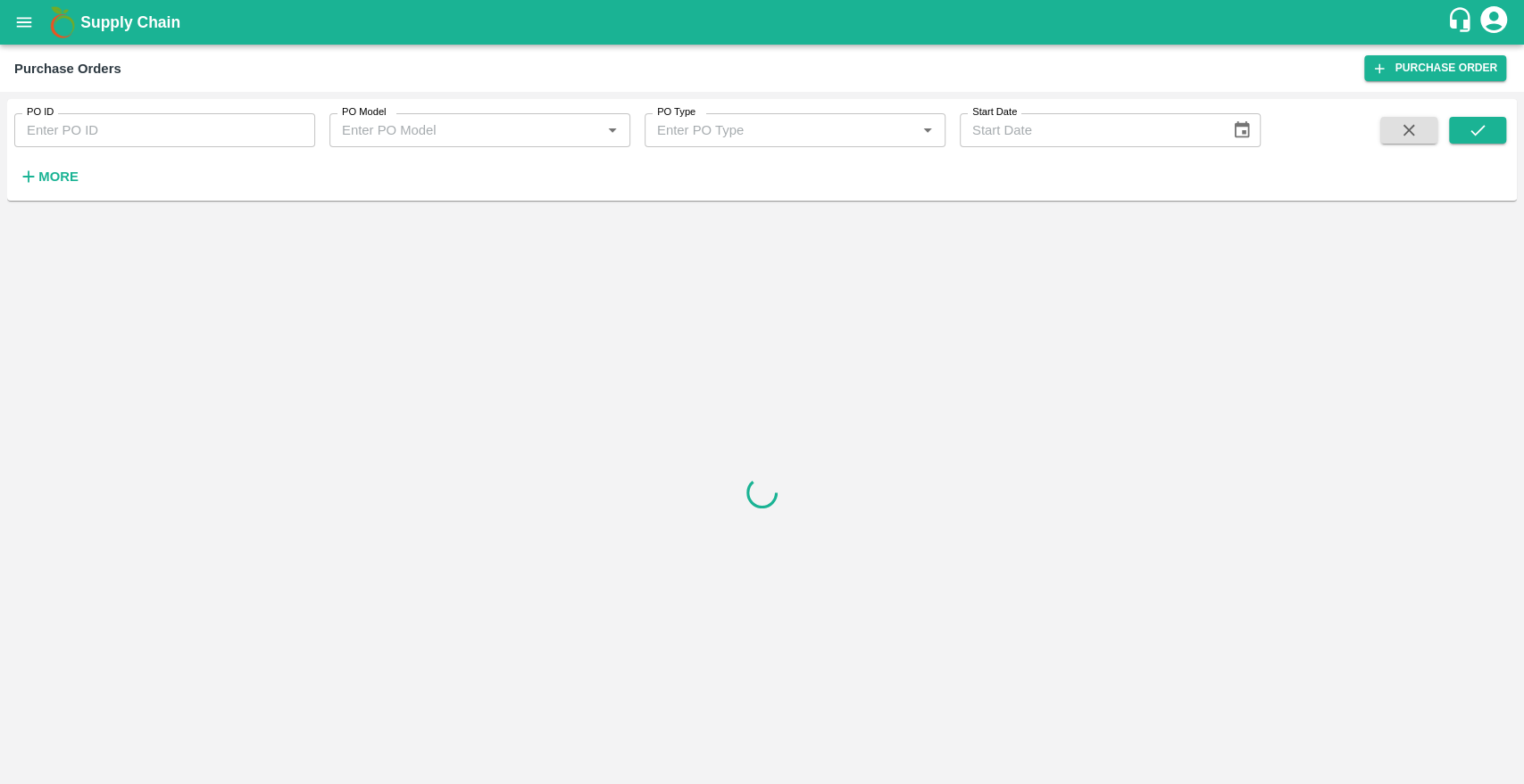
click at [79, 131] on input "PO ID" at bounding box center [164, 130] width 300 height 33
paste input "51649"
type input "51649"
click at [1475, 136] on icon "submit" at bounding box center [1478, 130] width 20 height 20
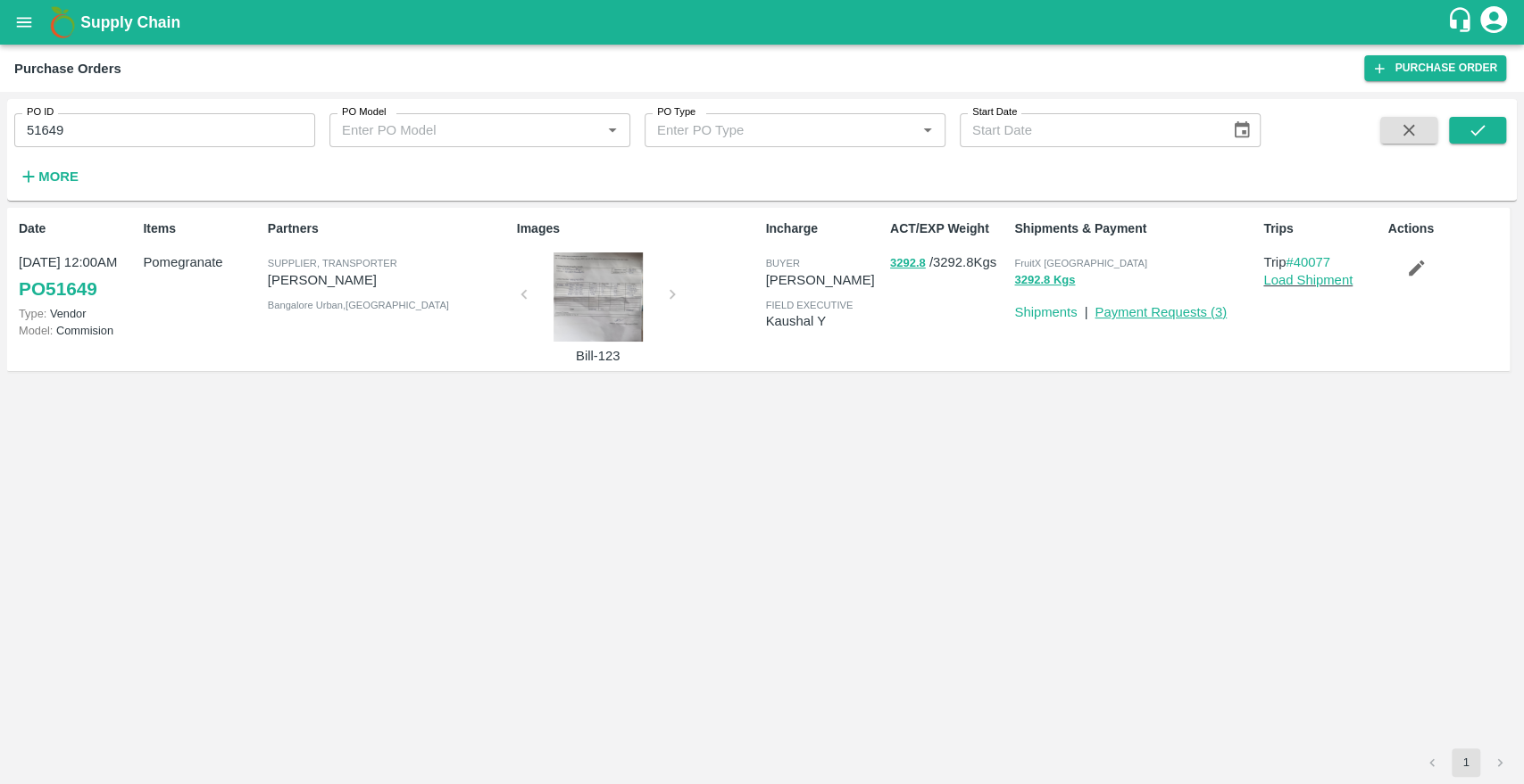
click at [1158, 308] on link "Payment Requests ( 3 )" at bounding box center [1160, 312] width 132 height 14
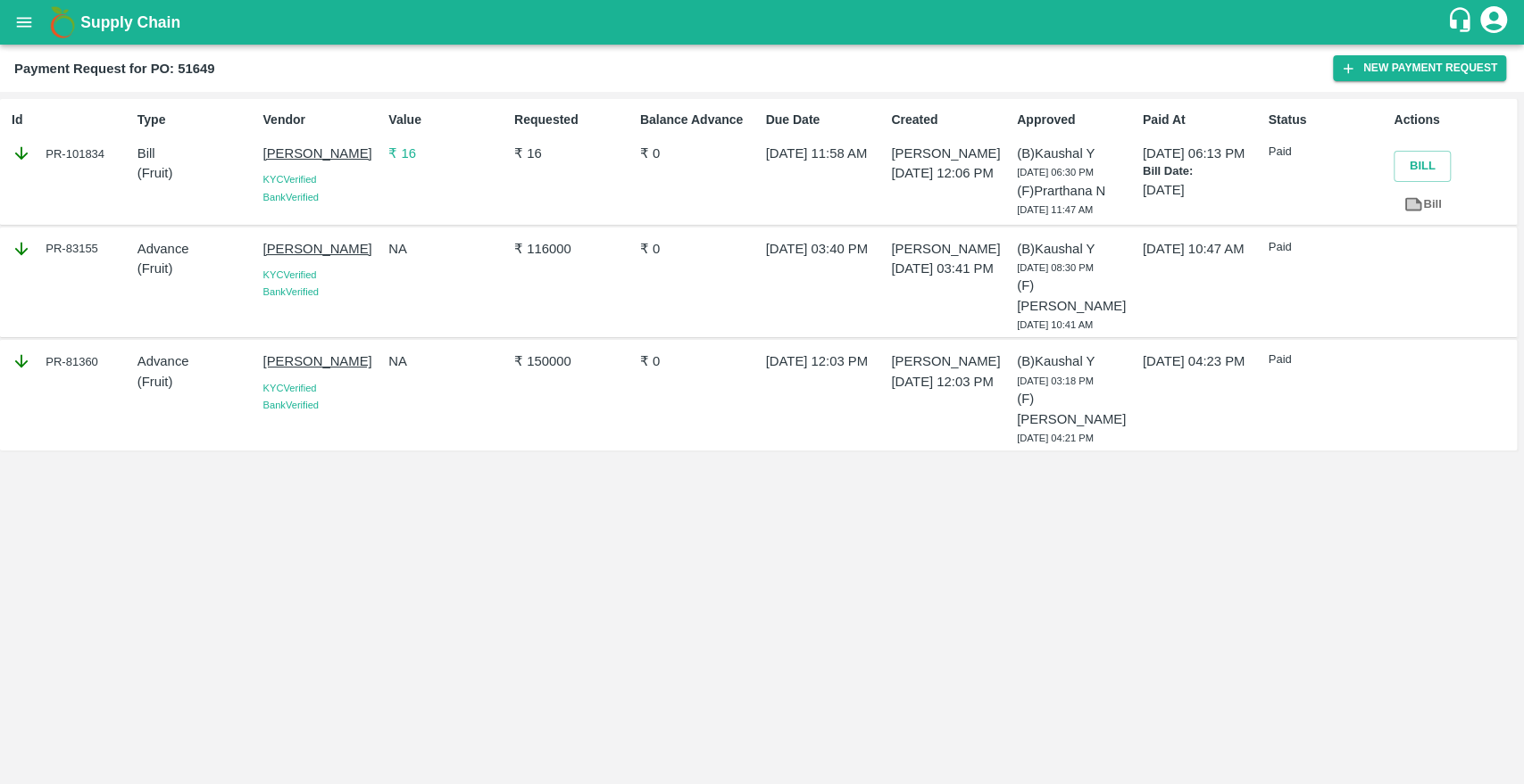
click at [406, 151] on p "₹ 16" at bounding box center [447, 154] width 119 height 20
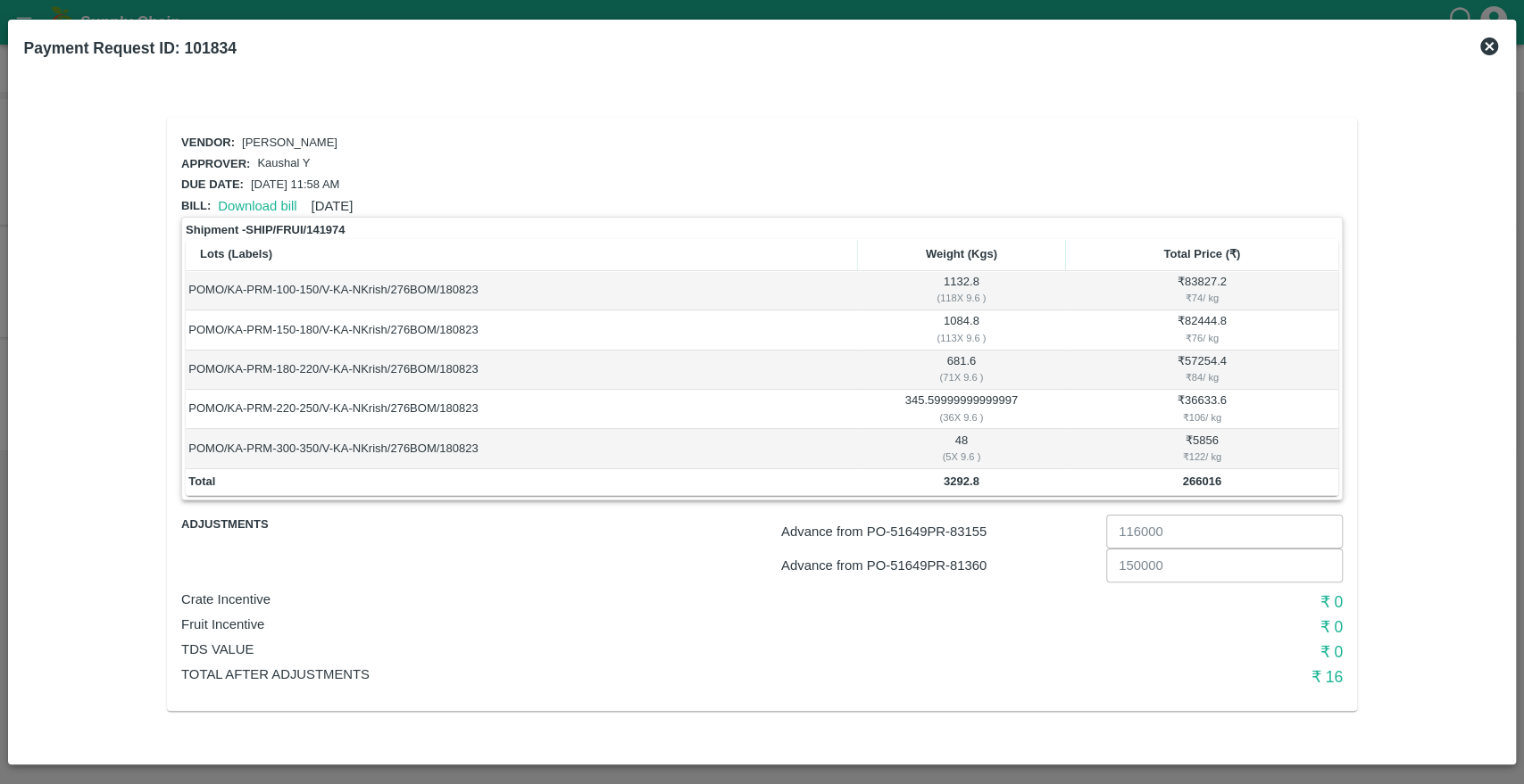
click at [206, 33] on h2 "Payment Request ID: 101834" at bounding box center [130, 48] width 227 height 39
copy b "101834"
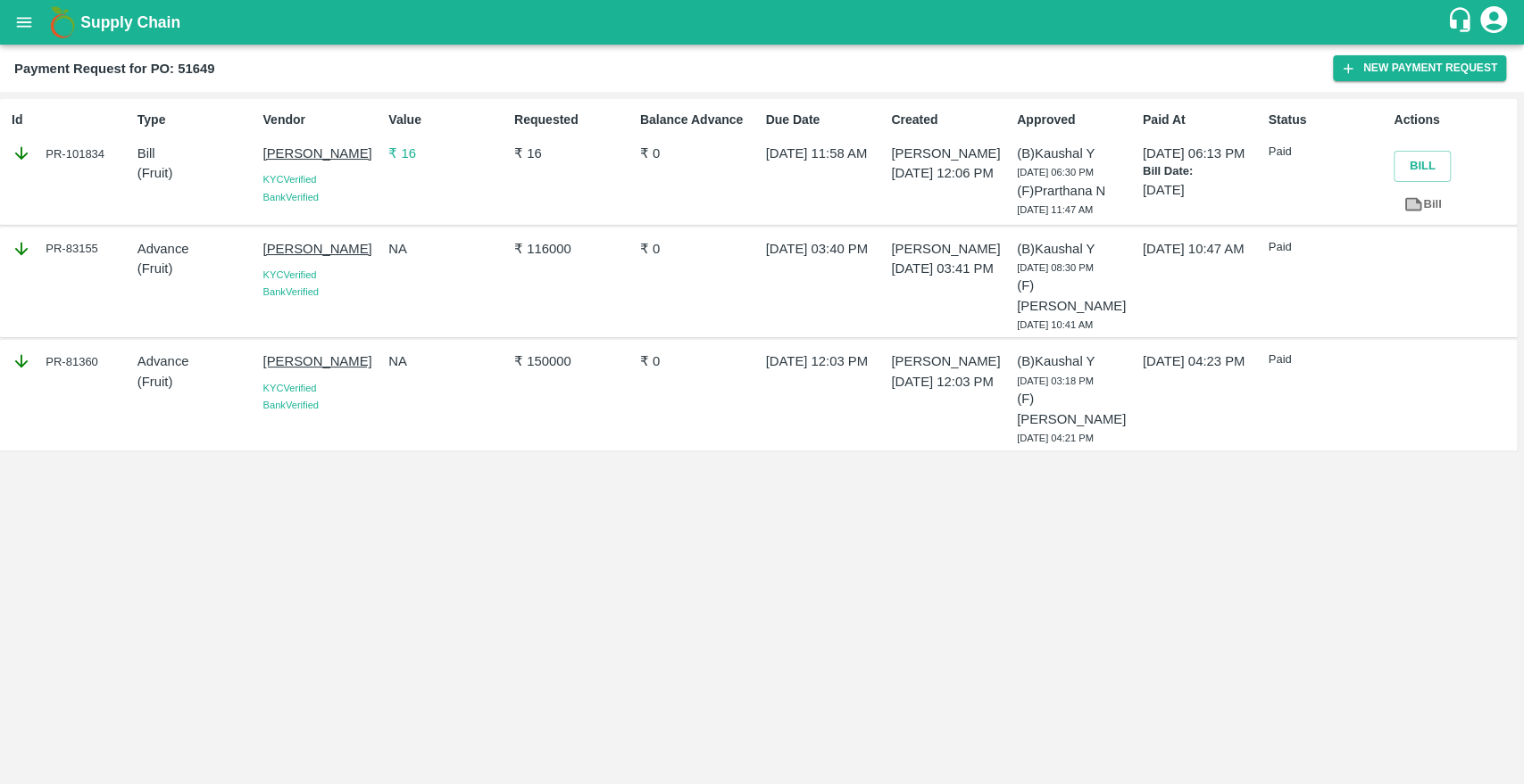
click at [86, 177] on div "Id PR-101834" at bounding box center [68, 162] width 126 height 117
copy div "101834"
click at [319, 254] on p "N Krishnamurthy" at bounding box center [322, 249] width 119 height 20
